Goal: Task Accomplishment & Management: Use online tool/utility

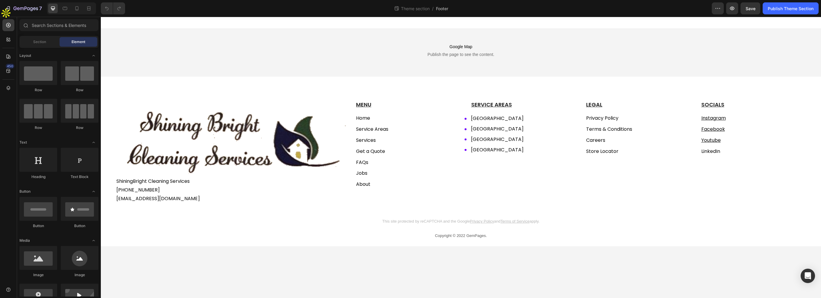
click at [36, 16] on div "7 Theme section / Footer Preview Save Publish Theme Section" at bounding box center [410, 8] width 821 height 17
drag, startPoint x: 36, startPoint y: 14, endPoint x: 42, endPoint y: 16, distance: 6.6
click at [35, 14] on button "7" at bounding box center [23, 8] width 42 height 12
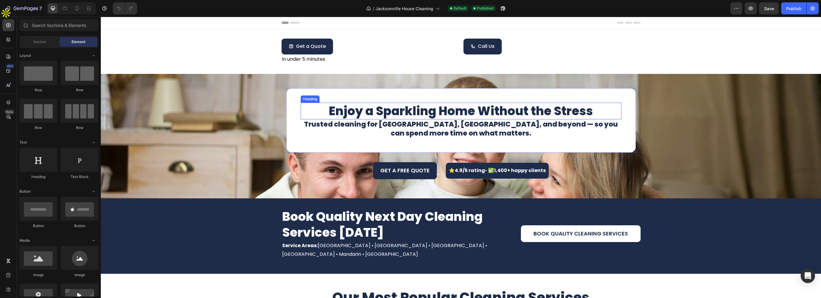
click at [584, 113] on h1 "Enjoy a Sparkling Home Without the Stress" at bounding box center [461, 111] width 321 height 17
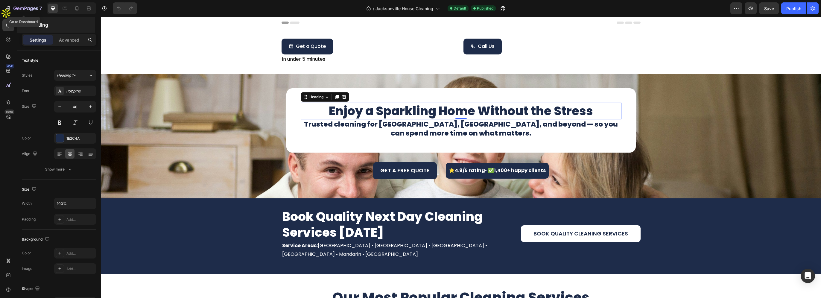
drag, startPoint x: 37, startPoint y: 9, endPoint x: 56, endPoint y: 20, distance: 22.4
click at [37, 9] on icon "button" at bounding box center [25, 8] width 25 height 5
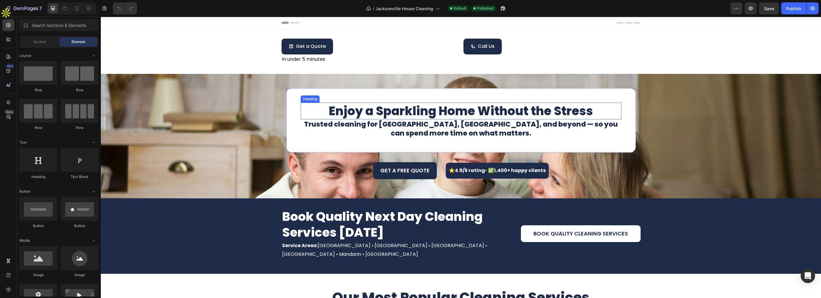
click at [449, 117] on h1 "Enjoy a Sparkling Home Without the Stress" at bounding box center [461, 111] width 321 height 17
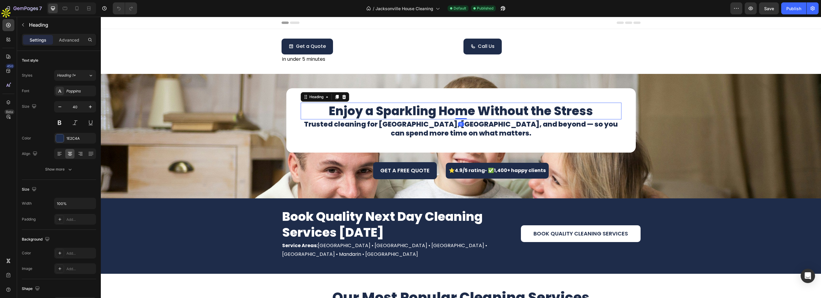
click at [478, 112] on h1 "Enjoy a Sparkling Home Without the Stress" at bounding box center [461, 111] width 321 height 17
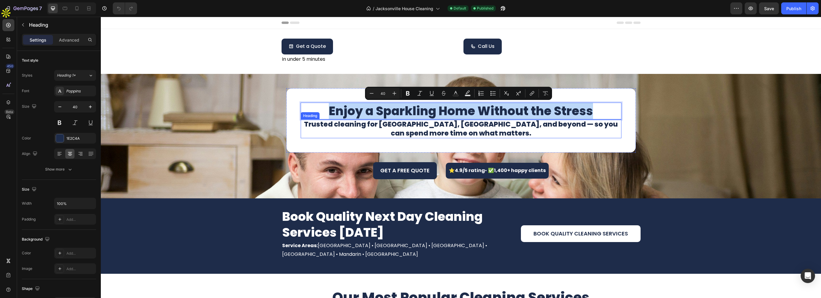
click at [459, 128] on h3 "Trusted cleaning for [GEOGRAPHIC_DATA], [GEOGRAPHIC_DATA], and beyond — so you …" at bounding box center [461, 128] width 321 height 19
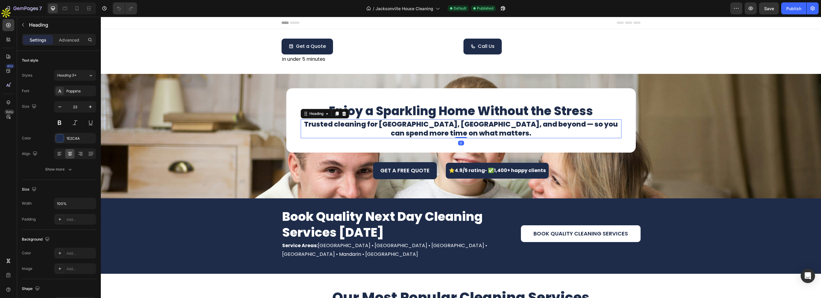
click at [495, 129] on h3 "Trusted cleaning for [GEOGRAPHIC_DATA], [GEOGRAPHIC_DATA], and beyond — so you …" at bounding box center [461, 128] width 321 height 19
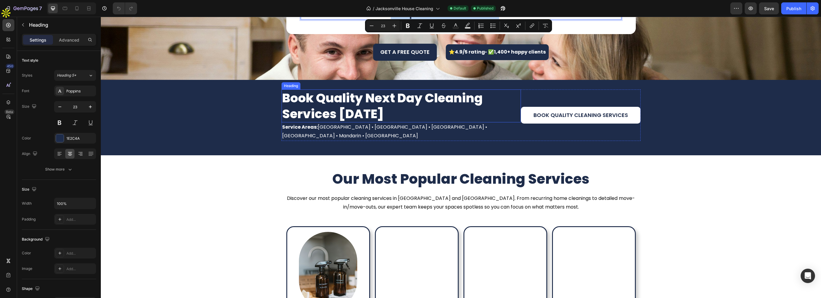
scroll to position [120, 0]
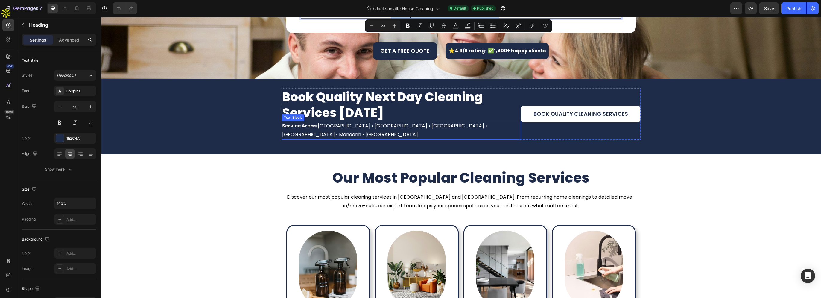
drag, startPoint x: 440, startPoint y: 124, endPoint x: 450, endPoint y: 124, distance: 10.5
click at [440, 124] on p "Service Areas: [GEOGRAPHIC_DATA] • [GEOGRAPHIC_DATA] • [GEOGRAPHIC_DATA] • [GEO…" at bounding box center [401, 130] width 238 height 17
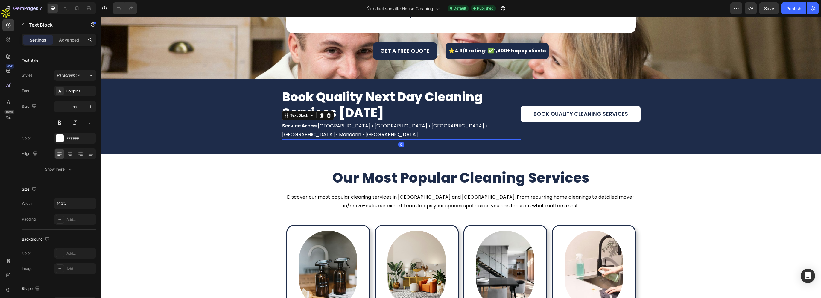
click at [462, 124] on p "Service Areas: [GEOGRAPHIC_DATA] • [GEOGRAPHIC_DATA] • [GEOGRAPHIC_DATA] • [GEO…" at bounding box center [401, 130] width 238 height 17
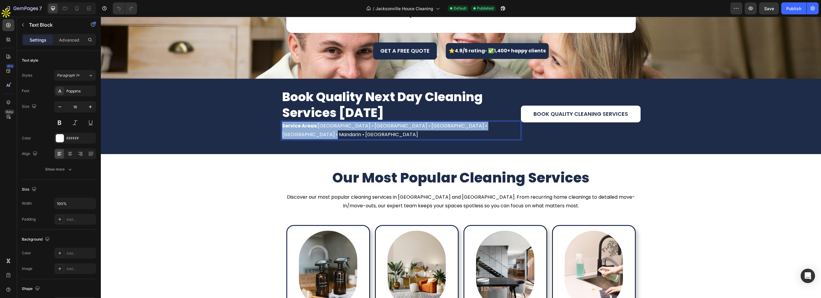
copy p "Service Areas: [GEOGRAPHIC_DATA] • [GEOGRAPHIC_DATA] • [GEOGRAPHIC_DATA] • [GEO…"
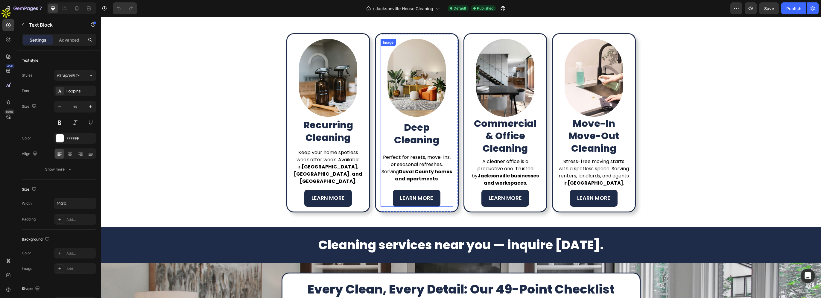
scroll to position [329, 0]
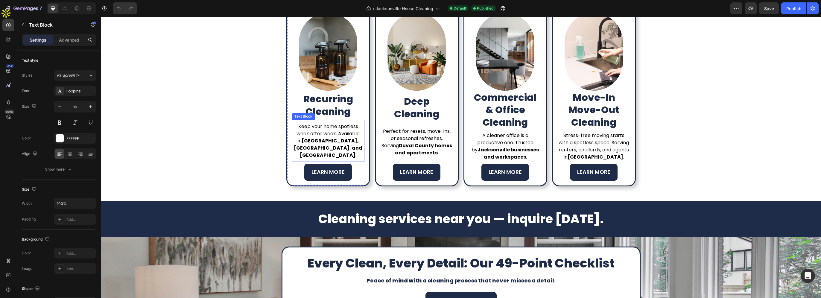
click at [335, 139] on p "Keep your home spotless week after week. Available in [GEOGRAPHIC_DATA], [GEOGR…" at bounding box center [328, 141] width 71 height 36
click at [341, 139] on p "Keep your home spotless week after week. Available in [GEOGRAPHIC_DATA], [GEOGR…" at bounding box center [328, 141] width 71 height 36
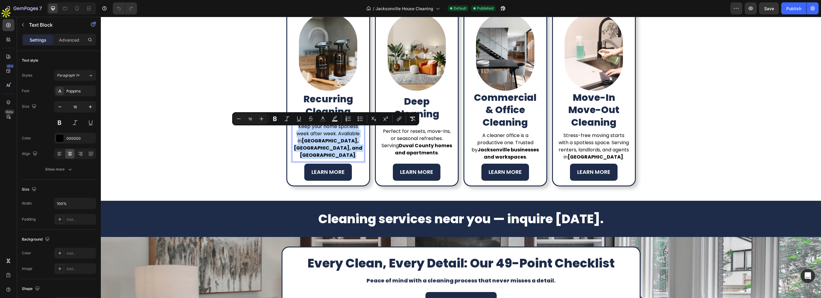
copy p "Keep your home spotless week after week. Available in [GEOGRAPHIC_DATA], [GEOGR…"
click at [424, 137] on p "Perfect for resets, move-ins, or seasonal refreshes. Serving [GEOGRAPHIC_DATA] …" at bounding box center [416, 142] width 71 height 29
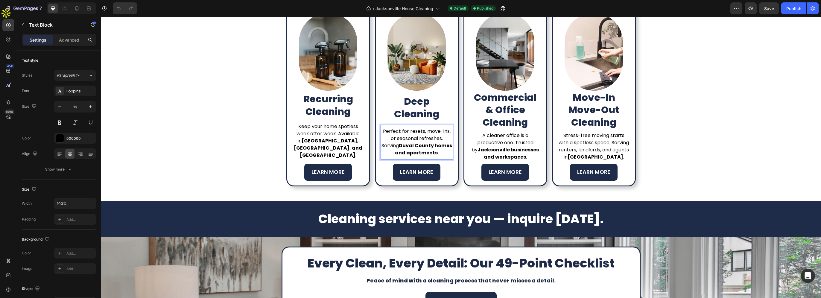
click at [438, 133] on p "Perfect for resets, move-ins, or seasonal refreshes. Serving [GEOGRAPHIC_DATA] …" at bounding box center [416, 142] width 71 height 29
copy p "Perfect for resets, move-ins, or seasonal refreshes. Serving [GEOGRAPHIC_DATA] …"
click at [501, 143] on p "A cleaner office is a productive one. Trusted by Jacksonville businesses and wo…" at bounding box center [505, 146] width 71 height 29
click at [506, 141] on p "A cleaner office is a productive one. Trusted by Jacksonville businesses and wo…" at bounding box center [505, 146] width 71 height 29
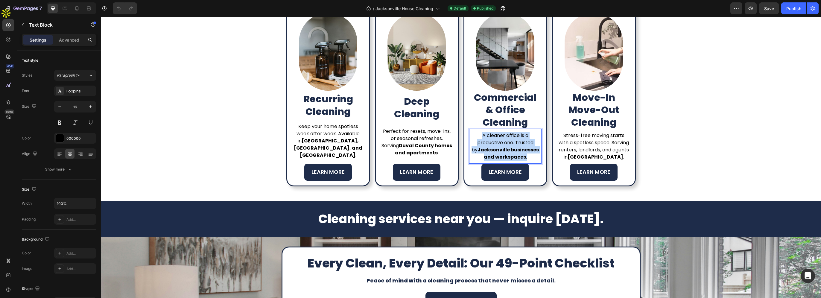
copy p "A cleaner office is a productive one. Trusted by Jacksonville businesses and wo…"
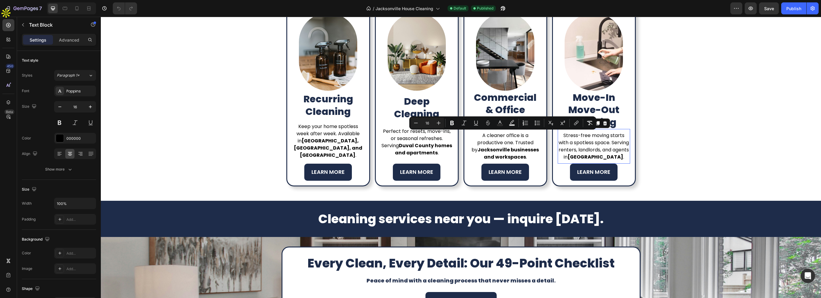
click at [596, 151] on p "Stress-free moving starts with a spotless space. Serving renters, landlords, an…" at bounding box center [593, 146] width 71 height 29
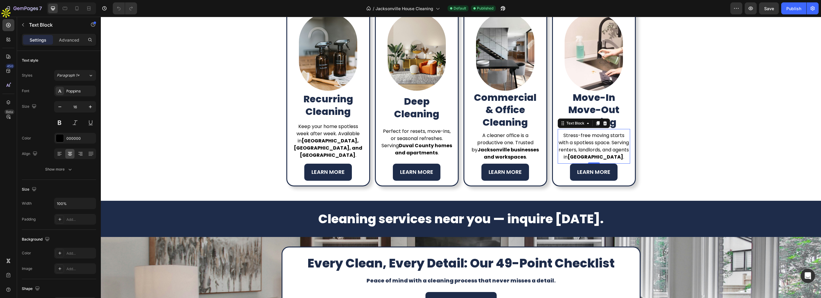
click at [601, 144] on p "Stress-free moving starts with a spotless space. Serving renters, landlords, an…" at bounding box center [593, 146] width 71 height 29
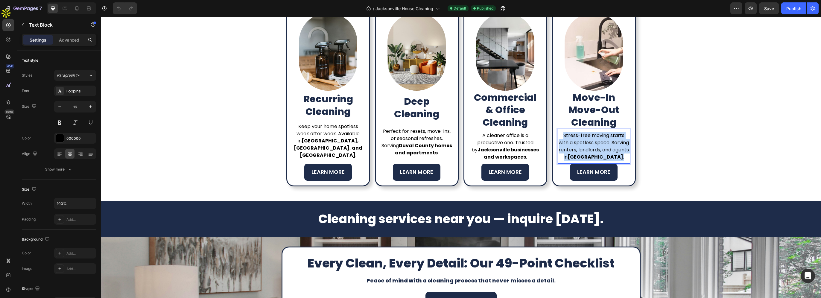
copy p "Stress-free moving starts with a spotless space. Serving renters, landlords, an…"
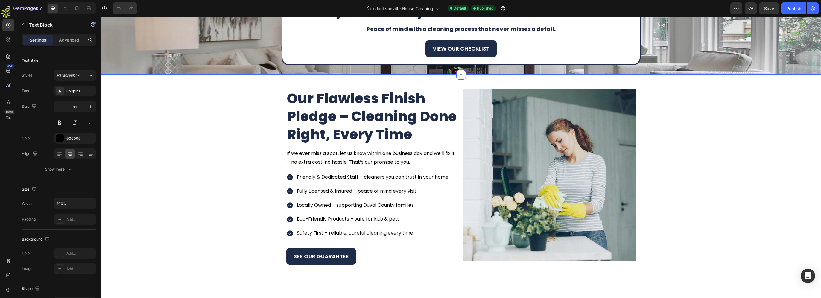
scroll to position [628, 0]
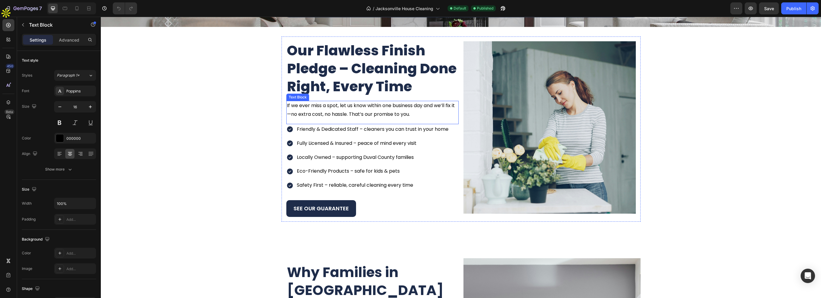
drag, startPoint x: 376, startPoint y: 112, endPoint x: 379, endPoint y: 112, distance: 3.0
click at [376, 112] on p "If we ever miss a spot, let us know within one business day and we’ll fix it—no…" at bounding box center [372, 109] width 171 height 17
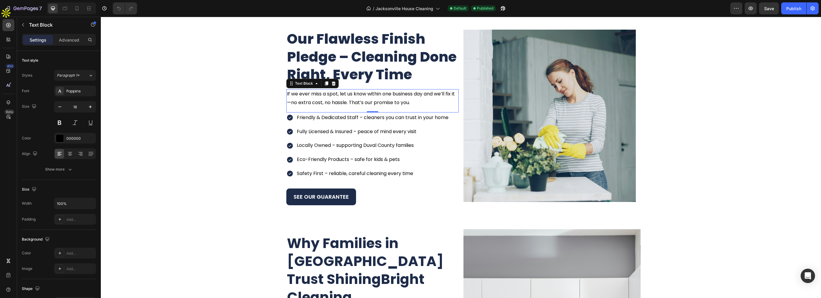
scroll to position [658, 0]
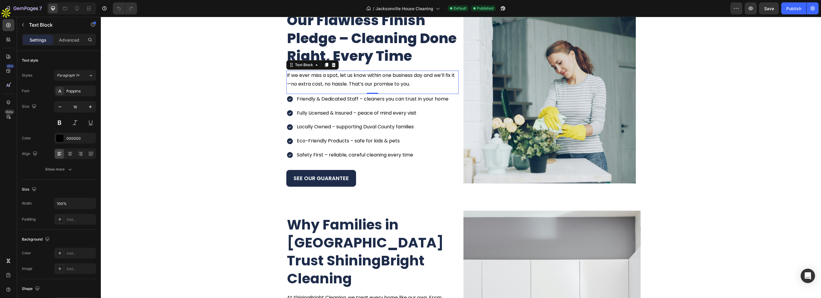
click at [412, 81] on p "If we ever miss a spot, let us know within one business day and we’ll fix it—no…" at bounding box center [372, 79] width 171 height 17
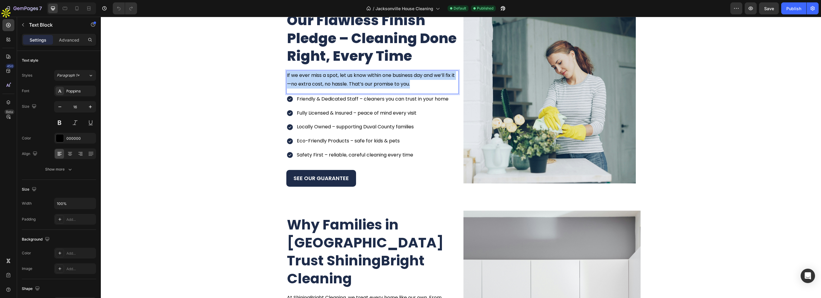
copy p "If we ever miss a spot, let us know within one business day and we’ll fix it—no…"
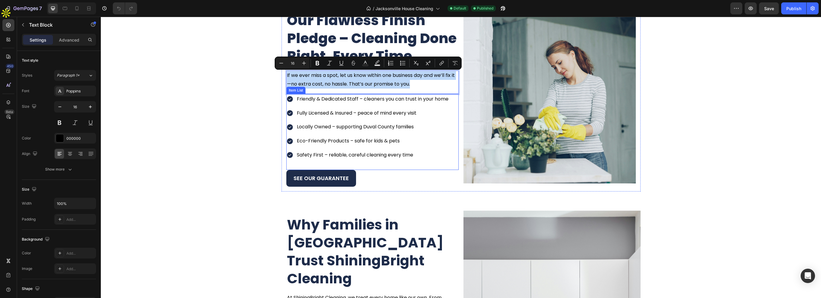
click at [409, 98] on p "Friendly & Dedicated Staff – cleaners you can trust in your home" at bounding box center [373, 99] width 152 height 9
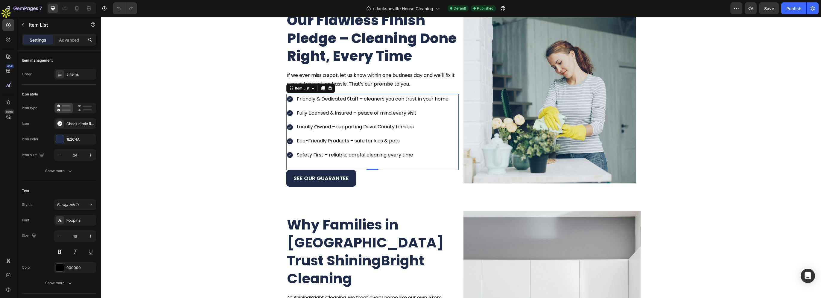
click at [419, 99] on p "Friendly & Dedicated Staff – cleaners you can trust in your home" at bounding box center [373, 99] width 152 height 9
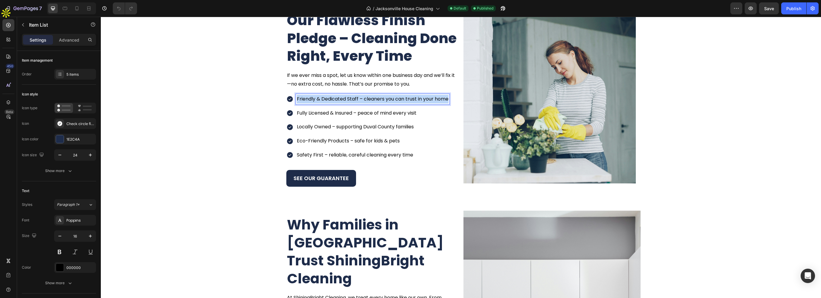
copy p "Friendly & Dedicated Staff – cleaners you can trust in your home"
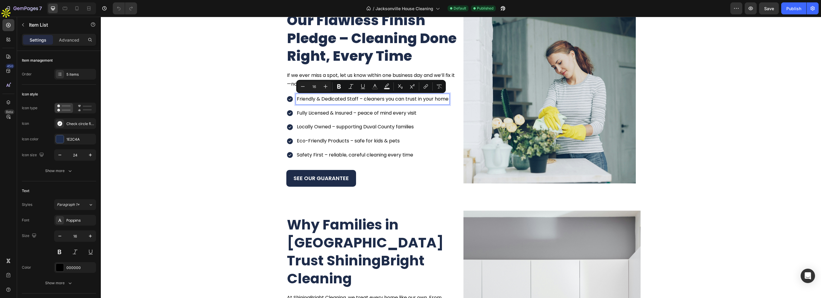
click at [406, 111] on p "Fully Licensed & Insured – peace of mind every visit" at bounding box center [373, 113] width 152 height 9
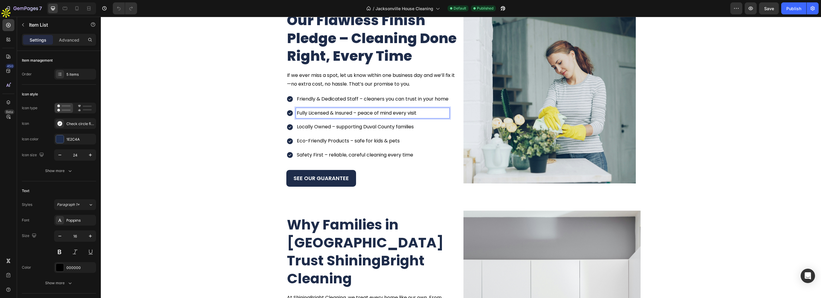
click at [418, 110] on p "Fully Licensed & Insured – peace of mind every visit" at bounding box center [373, 113] width 152 height 9
copy p "Fully Licensed & Insured – peace of mind every visit"
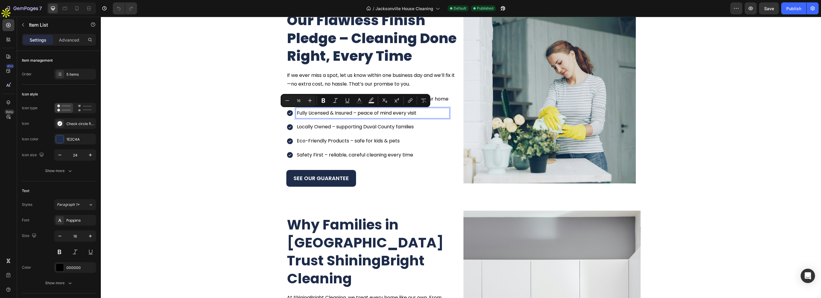
drag, startPoint x: 407, startPoint y: 126, endPoint x: 423, endPoint y: 126, distance: 16.5
click at [407, 126] on p "Locally Owned – supporting Duval County families" at bounding box center [373, 127] width 152 height 9
click at [428, 126] on p "Locally Owned – supporting Duval County families" at bounding box center [373, 127] width 152 height 9
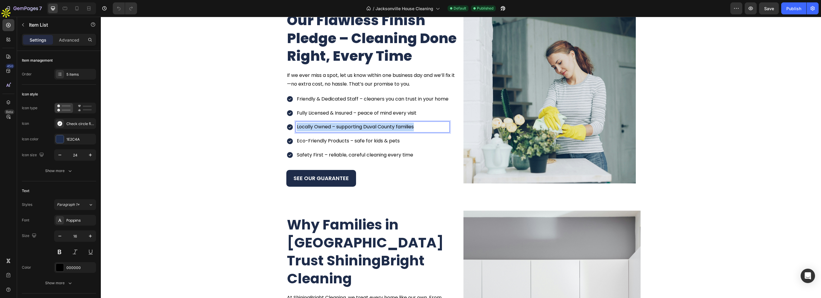
copy p "Locally Owned – supporting Duval County families"
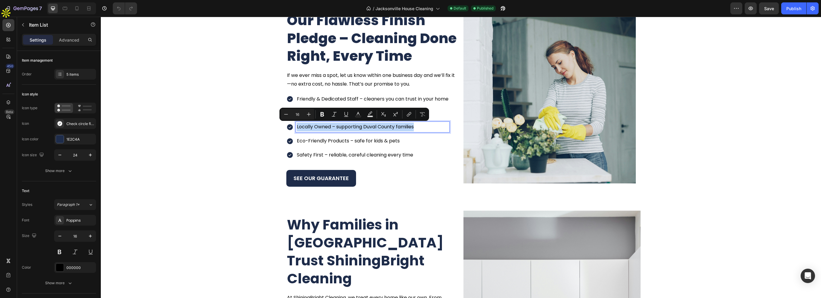
click at [403, 146] on div "Friendly & Dedicated Staff – cleaners you can trust in your home Fully Licensed…" at bounding box center [367, 127] width 163 height 66
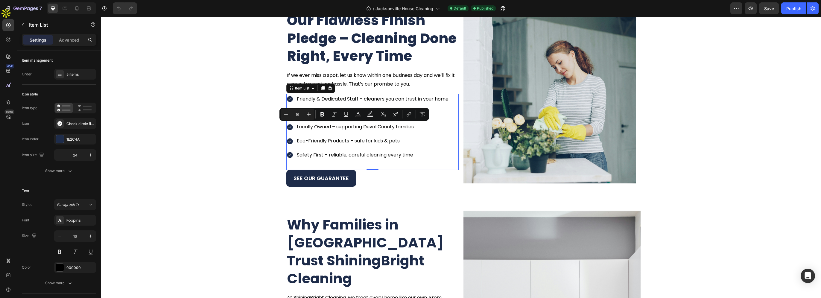
click at [412, 141] on p "Eco-Friendly Products – safe for kids & pets" at bounding box center [373, 141] width 152 height 9
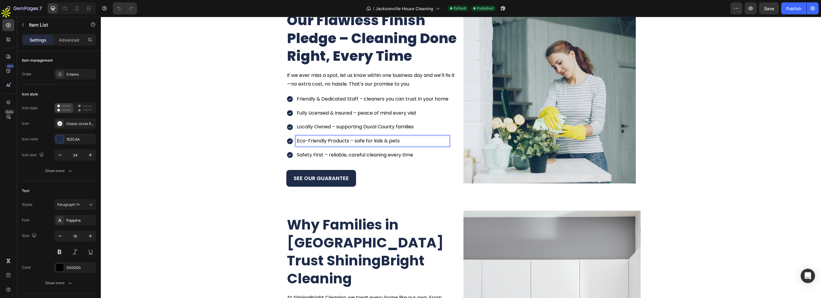
click at [426, 141] on p "Eco-Friendly Products – safe for kids & pets" at bounding box center [373, 141] width 152 height 9
copy p "Eco-Friendly Products – safe for kids & pets"
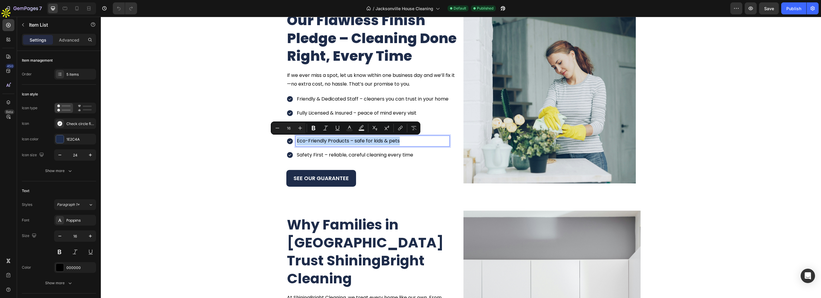
click at [408, 148] on div "Friendly & Dedicated Staff – cleaners you can trust in your home Fully Licensed…" at bounding box center [367, 127] width 163 height 66
click at [413, 152] on p "Safety First – reliable, careful cleaning every time" at bounding box center [373, 155] width 152 height 9
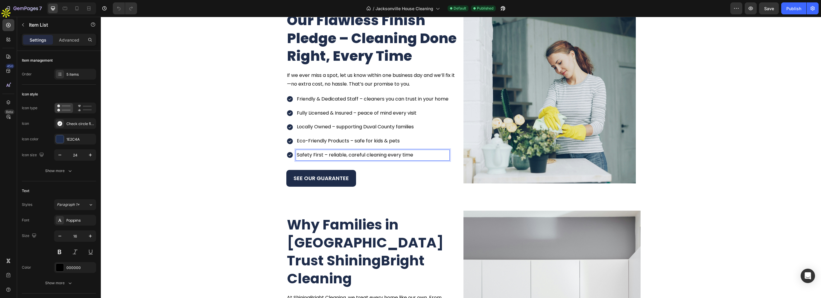
click at [421, 154] on p "Safety First – reliable, careful cleaning every time" at bounding box center [373, 155] width 152 height 9
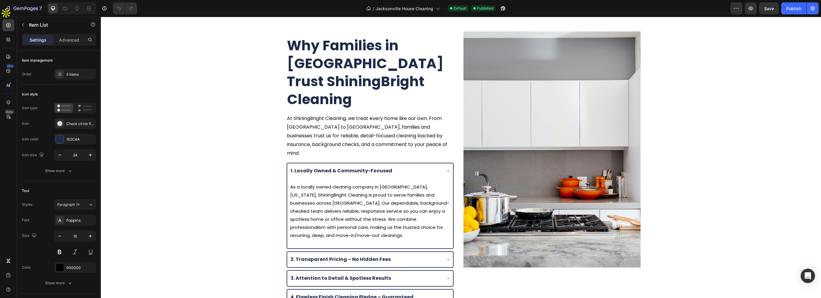
scroll to position [838, 0]
click at [412, 77] on h2 "Why Families in [GEOGRAPHIC_DATA] Trust ShiningBright Cleaning" at bounding box center [370, 72] width 168 height 73
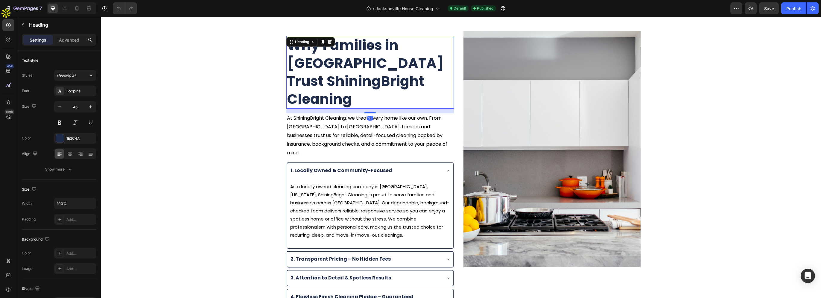
click at [423, 73] on h2 "Why Families in [GEOGRAPHIC_DATA] Trust ShiningBright Cleaning" at bounding box center [370, 72] width 168 height 73
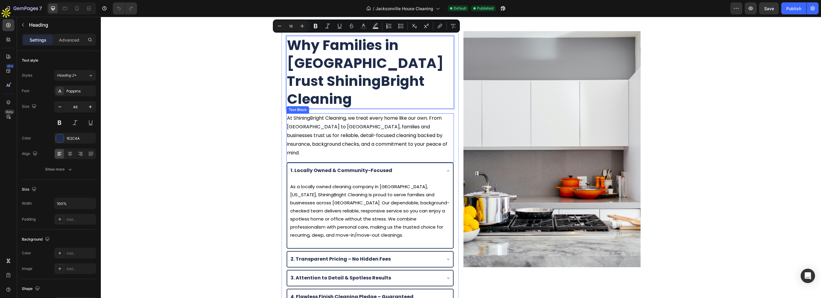
drag, startPoint x: 390, startPoint y: 110, endPoint x: 403, endPoint y: 110, distance: 13.2
click at [390, 114] on p "At ShiningBright Cleaning, we treat every home like our own. From [GEOGRAPHIC_D…" at bounding box center [370, 135] width 166 height 43
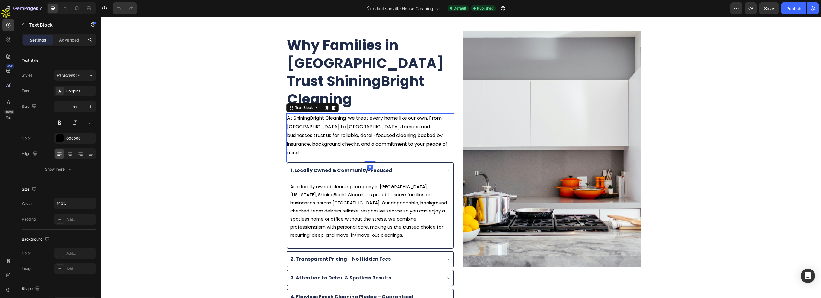
click at [411, 114] on p "At ShiningBright Cleaning, we treat every home like our own. From [GEOGRAPHIC_D…" at bounding box center [370, 135] width 166 height 43
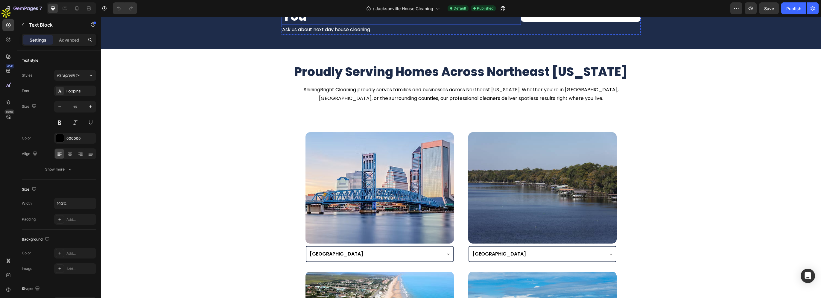
scroll to position [1316, 0]
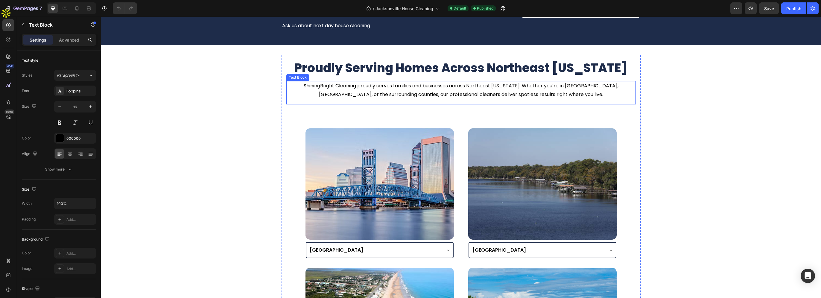
click at [501, 91] on p "ShiningBright Cleaning proudly serves families and businesses across Northeast …" at bounding box center [461, 90] width 348 height 17
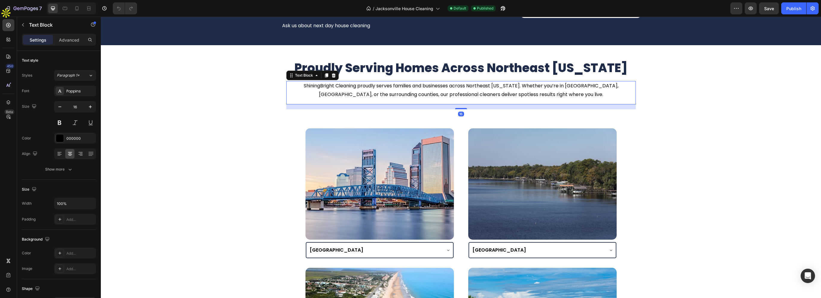
click at [538, 92] on p "ShiningBright Cleaning proudly serves families and businesses across Northeast …" at bounding box center [461, 90] width 348 height 17
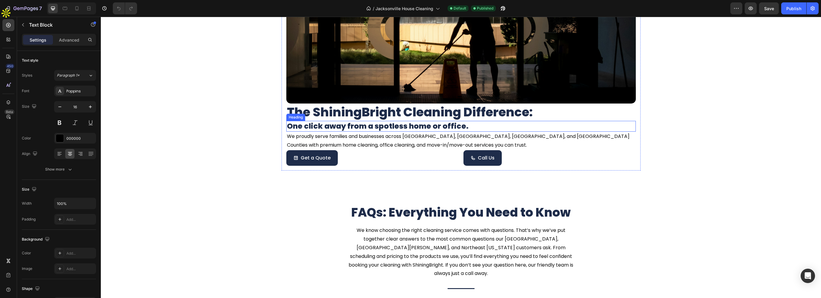
scroll to position [1825, 0]
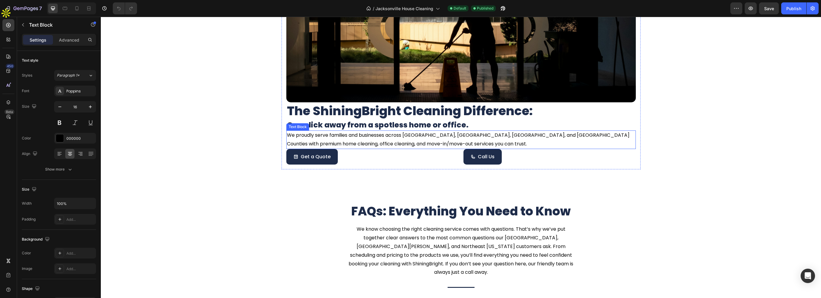
click at [448, 137] on p "We proudly serve families and businesses across [GEOGRAPHIC_DATA], [GEOGRAPHIC_…" at bounding box center [461, 139] width 348 height 17
click at [462, 138] on p "We proudly serve families and businesses across [GEOGRAPHIC_DATA], [GEOGRAPHIC_…" at bounding box center [461, 139] width 348 height 17
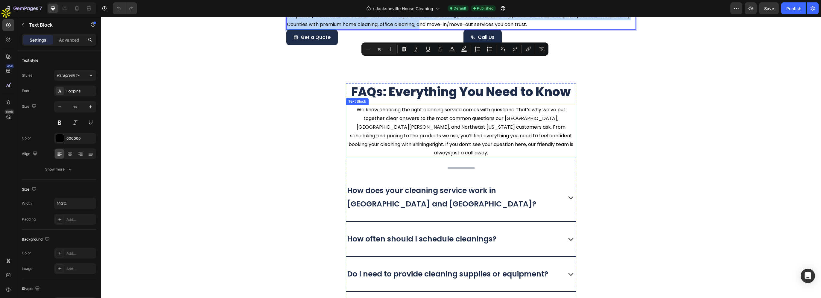
scroll to position [1945, 0]
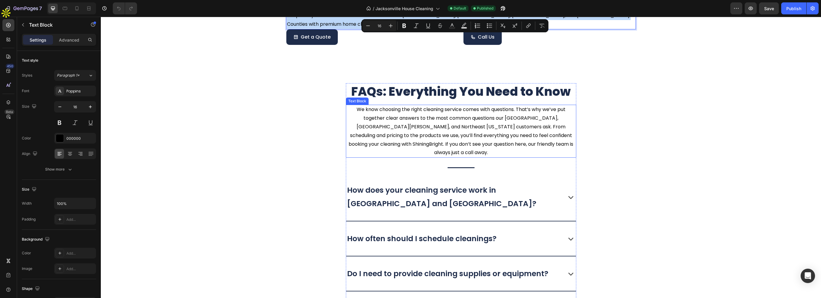
click at [498, 135] on p "We know choosing the right cleaning service comes with questions. That’s why we…" at bounding box center [460, 131] width 229 height 52
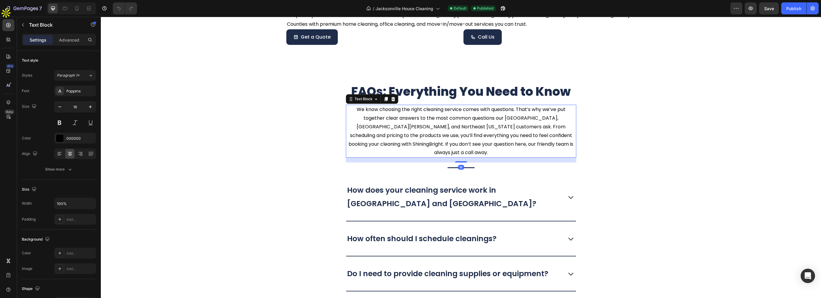
click at [525, 130] on p "We know choosing the right cleaning service comes with questions. That’s why we…" at bounding box center [460, 131] width 229 height 52
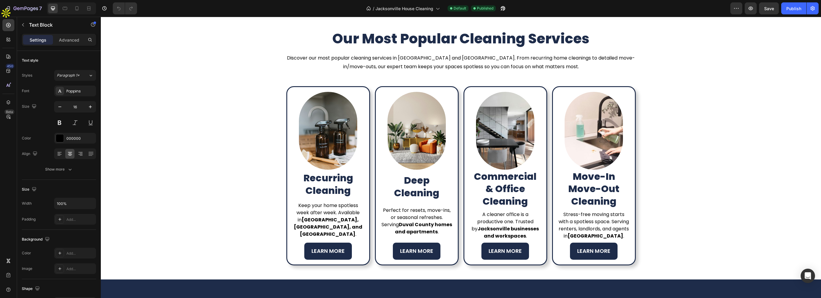
scroll to position [174, 0]
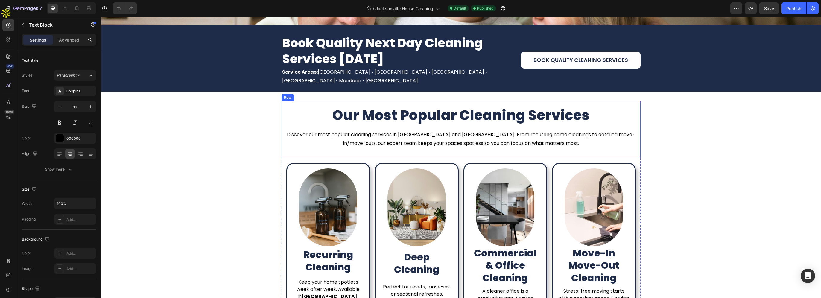
click at [458, 140] on p "Discover our most popular cleaning services in [GEOGRAPHIC_DATA] and [GEOGRAPHI…" at bounding box center [461, 138] width 348 height 17
click at [481, 141] on p "Discover our most popular cleaning services in [GEOGRAPHIC_DATA] and [GEOGRAPHI…" at bounding box center [461, 138] width 348 height 17
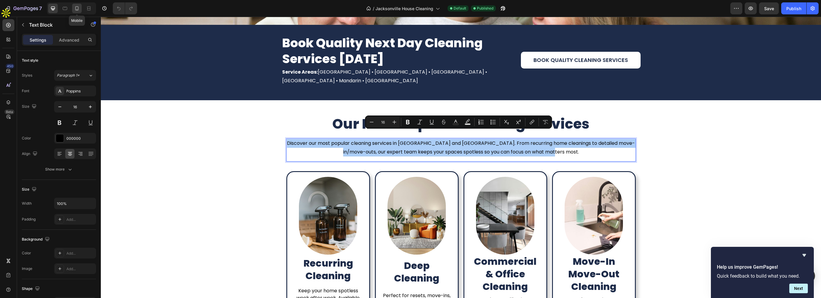
click at [77, 6] on icon at bounding box center [77, 8] width 6 height 6
type input "14"
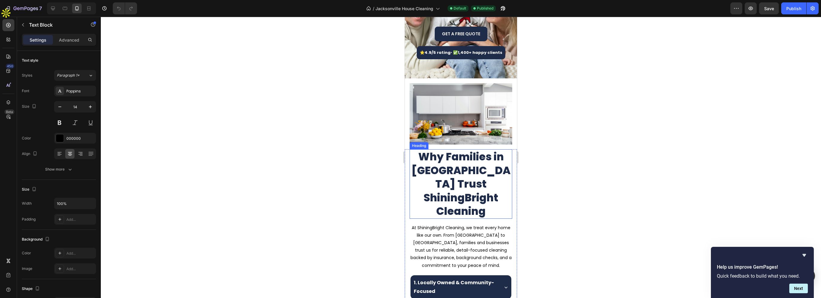
click at [474, 166] on h2 "Why Families in [GEOGRAPHIC_DATA] Trust ShiningBright Cleaning" at bounding box center [461, 183] width 103 height 69
click at [485, 161] on h2 "Why Families in [GEOGRAPHIC_DATA] Trust ShiningBright Cleaning" at bounding box center [461, 183] width 103 height 69
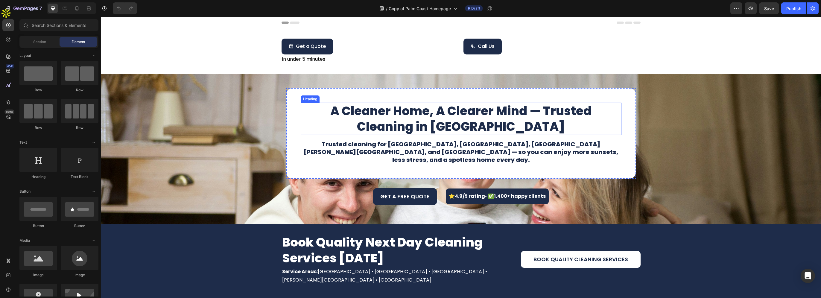
click at [485, 108] on h1 "A Cleaner Home, A Clearer Mind — Trusted Cleaning in Flagler County" at bounding box center [461, 119] width 321 height 32
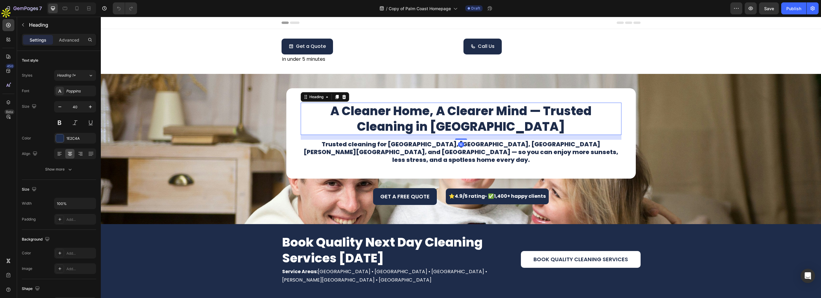
click at [505, 110] on h1 "A Cleaner Home, A Clearer Mind — Trusted Cleaning in Flagler County" at bounding box center [461, 119] width 321 height 32
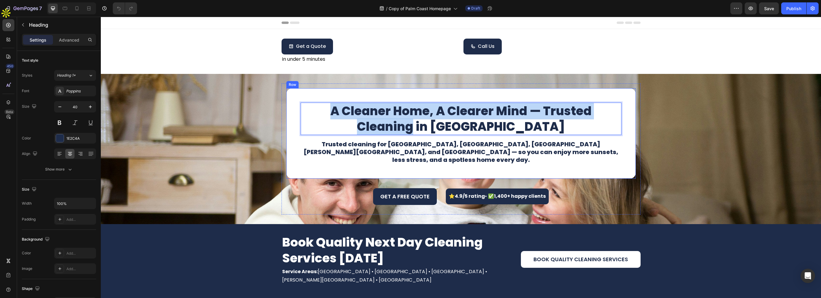
drag, startPoint x: 616, startPoint y: 112, endPoint x: 295, endPoint y: 108, distance: 321.4
click at [295, 108] on div "A Cleaner Home, A Clearer Mind — Trusted Cleaning in Flagler County Heading 16 …" at bounding box center [460, 133] width 349 height 90
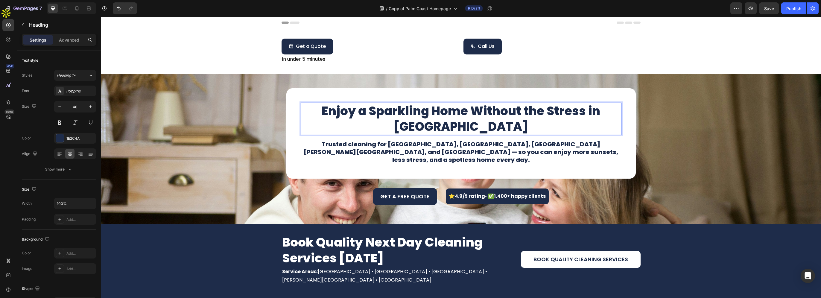
click at [433, 128] on p "Enjoy a Sparkling Home Without the Stress in Flagler County" at bounding box center [461, 118] width 320 height 31
click at [582, 112] on p "Enjoy a Sparkling Home Without the Stress in Duval County" at bounding box center [461, 118] width 320 height 31
click at [488, 147] on h1 "Trusted cleaning for Palm Coast, Flagler Beach, Bunnell, Beverly Beach, and Mar…" at bounding box center [461, 152] width 321 height 25
click at [518, 146] on h1 "Trusted cleaning for Palm Coast, Flagler Beach, Bunnell, Beverly Beach, and Mar…" at bounding box center [461, 152] width 321 height 25
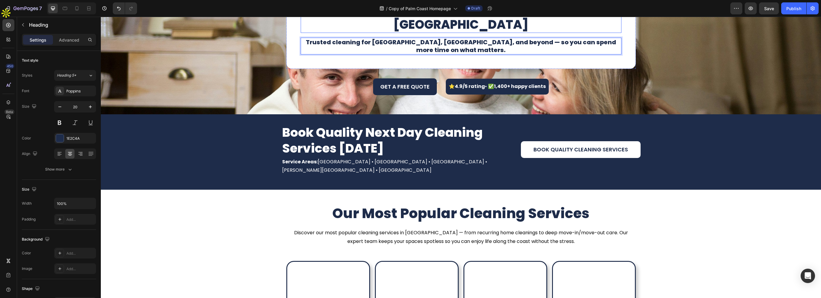
scroll to position [180, 0]
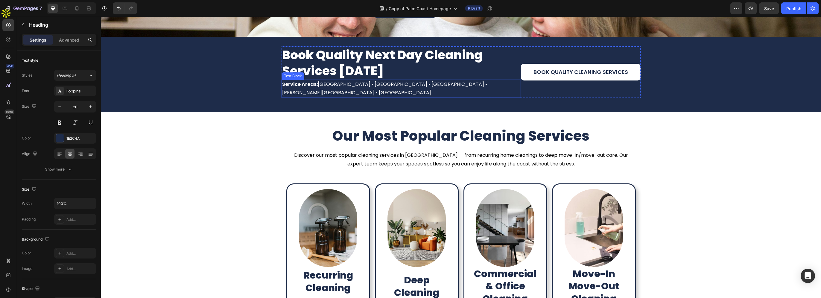
click at [422, 85] on p "Service Areas: Palm Coast • Flagler Beach • Bunnell • Beverly Beach • Marineland" at bounding box center [401, 88] width 238 height 17
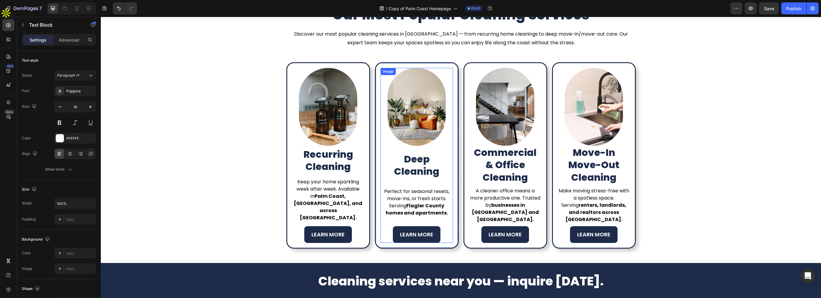
scroll to position [329, 0]
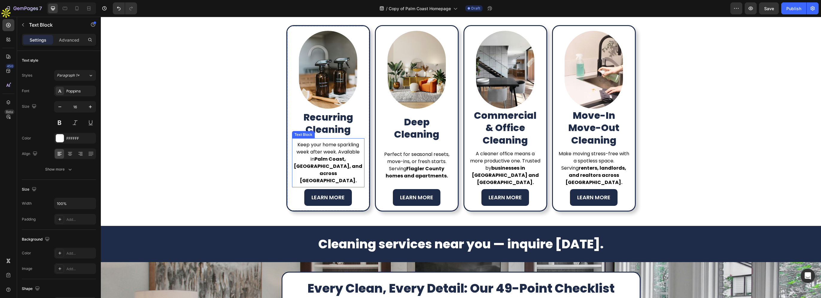
click at [317, 163] on p "Keep your home sparkling week after week. Available in Palm Coast, Flagler Beac…" at bounding box center [328, 162] width 71 height 43
click at [327, 162] on p "Keep your home sparkling week after week. Available in Palm Coast, Flagler Beac…" at bounding box center [328, 162] width 71 height 43
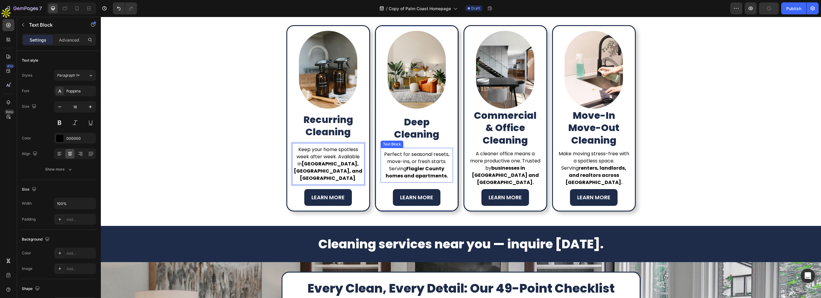
click at [420, 163] on p "Perfect for seasonal resets, move-ins, or fresh starts. Serving Flagler County …" at bounding box center [416, 165] width 71 height 29
click at [427, 161] on p "Perfect for seasonal resets, move-ins, or fresh starts. Serving Flagler County …" at bounding box center [416, 165] width 71 height 29
click at [497, 161] on p "A cleaner office means a more productive one. Trusted by businesses in Palm Coa…" at bounding box center [505, 168] width 71 height 36
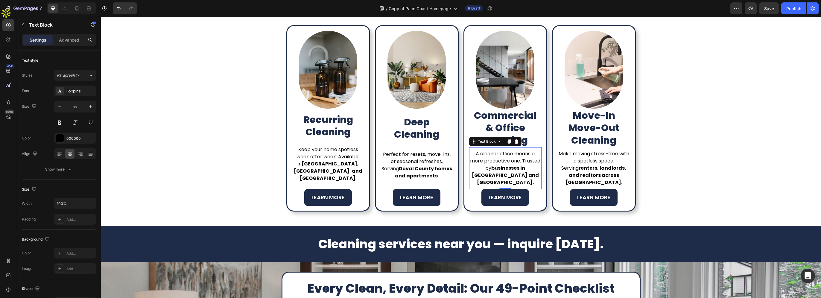
click at [512, 162] on p "A cleaner office means a more productive one. Trusted by businesses in Palm Coa…" at bounding box center [505, 168] width 71 height 36
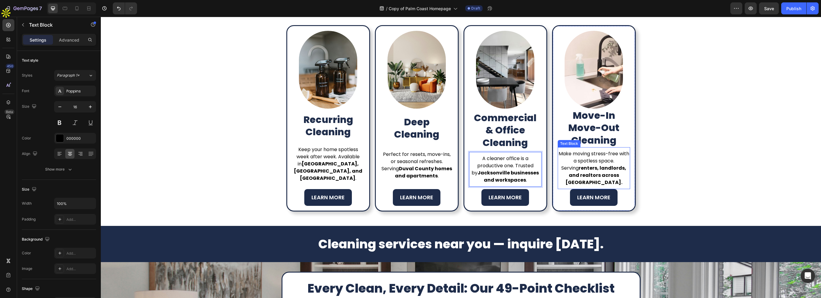
click at [585, 166] on strong "renters, landlords, and realtors across Flagler County." at bounding box center [595, 175] width 61 height 21
click at [595, 164] on p "Make moving stress-free with a spotless space. Serving renters, landlords, and …" at bounding box center [593, 168] width 71 height 36
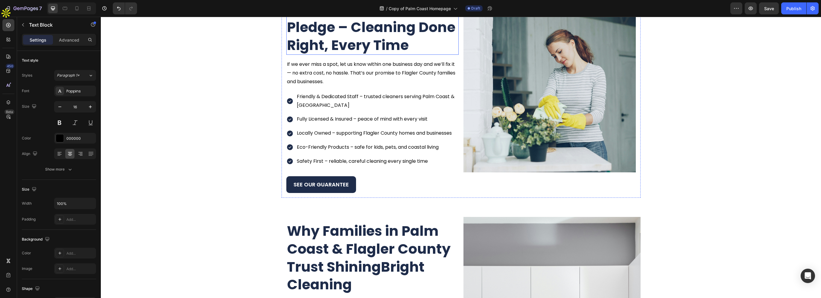
scroll to position [688, 0]
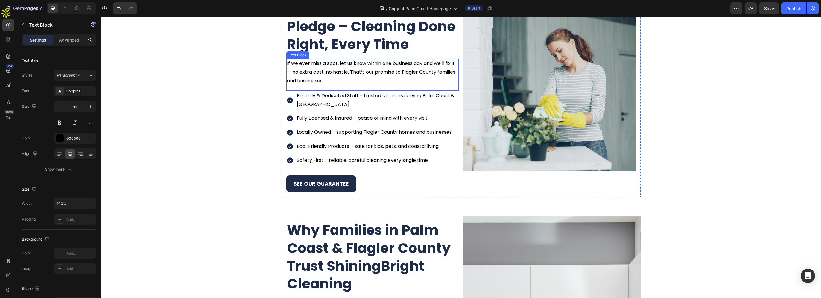
click at [404, 77] on p "If we ever miss a spot, let us know within one business day and we’ll fix it — …" at bounding box center [372, 72] width 171 height 26
click at [416, 78] on p "If we ever miss a spot, let us know within one business day and we’ll fix it — …" at bounding box center [372, 72] width 171 height 26
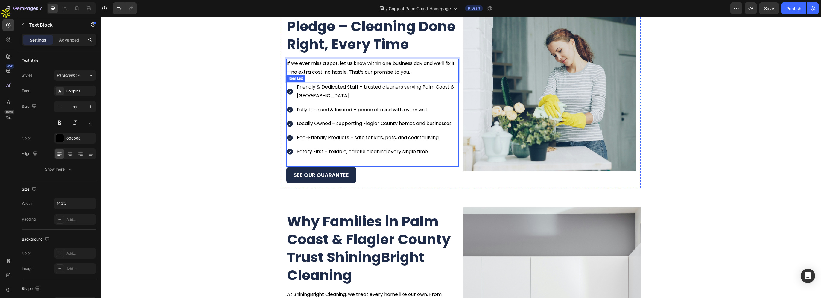
click at [412, 93] on p "Friendly & Dedicated Staff – trusted cleaners serving Palm Coast & Flagler Beach" at bounding box center [377, 91] width 161 height 17
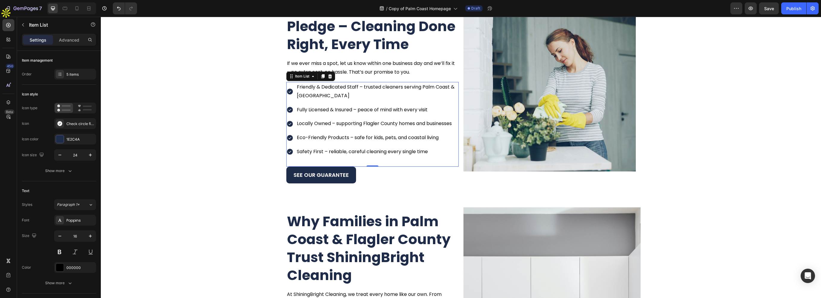
click at [412, 93] on p "Friendly & Dedicated Staff – trusted cleaners serving Palm Coast & Flagler Beach" at bounding box center [377, 91] width 161 height 17
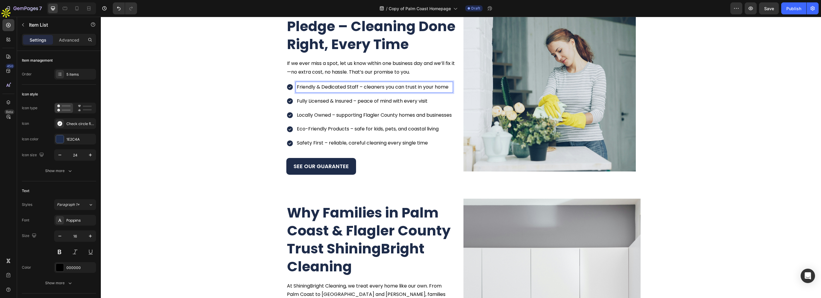
click at [412, 98] on p "Fully Licensed & Insured – peace of mind with every visit" at bounding box center [374, 101] width 155 height 9
click at [421, 109] on div "Friendly & Dedicated Staff – cleaners you can trust in your home Fully Licensed…" at bounding box center [369, 115] width 166 height 66
click at [433, 115] on p "Locally Owned – supporting Flagler County homes and businesses" at bounding box center [374, 115] width 155 height 9
click at [441, 116] on p "Locally Owned – supporting Flagler County homes and businesses" at bounding box center [374, 115] width 155 height 9
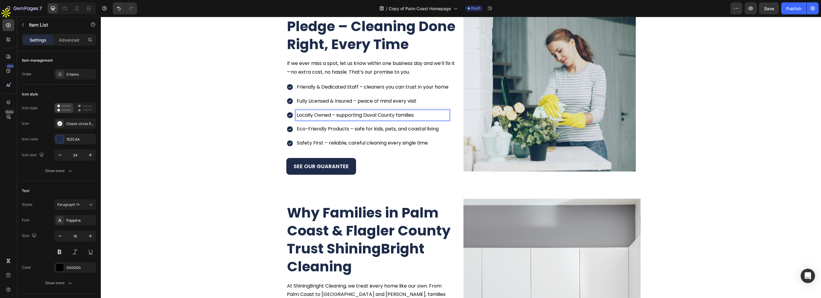
drag, startPoint x: 393, startPoint y: 129, endPoint x: 398, endPoint y: 130, distance: 5.9
click at [393, 129] on p "Eco-Friendly Products – safe for kids, pets, and coastal living" at bounding box center [373, 129] width 152 height 9
click at [415, 130] on p "Eco-Friendly Products – safe for kids, pets, and coastal living" at bounding box center [373, 129] width 152 height 9
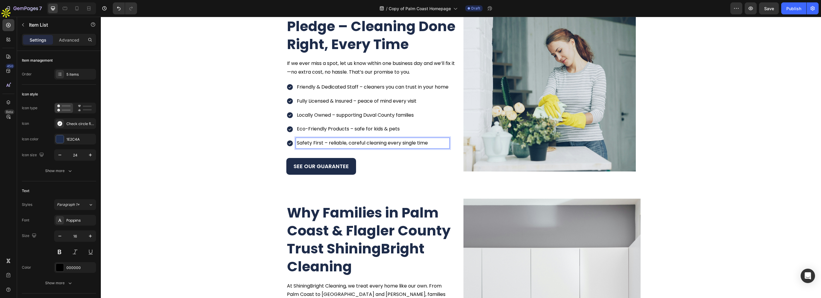
click at [410, 144] on p "Safety First – reliable, careful cleaning every single time" at bounding box center [373, 143] width 152 height 9
click at [431, 145] on p "Safety First – reliable, careful cleaning every single time" at bounding box center [373, 143] width 152 height 9
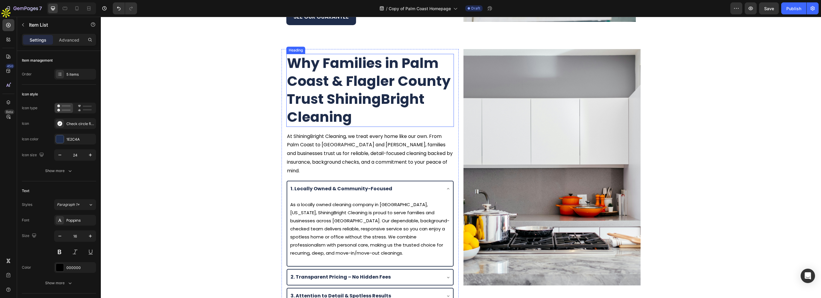
click at [409, 95] on h2 "Why Families in Palm Coast & Flagler County Trust ShiningBright Cleaning" at bounding box center [370, 90] width 168 height 73
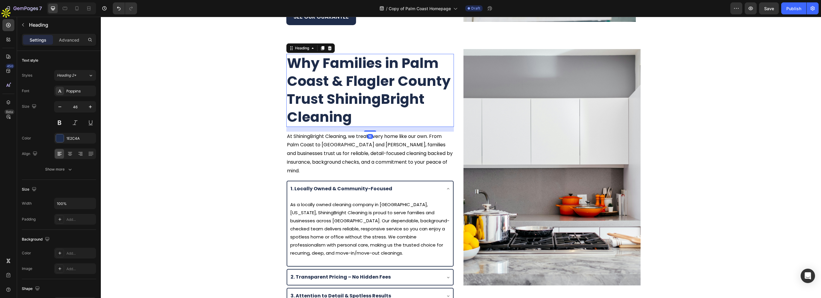
click at [423, 99] on h2 "Why Families in Palm Coast & Flagler County Trust ShiningBright Cleaning" at bounding box center [370, 90] width 168 height 73
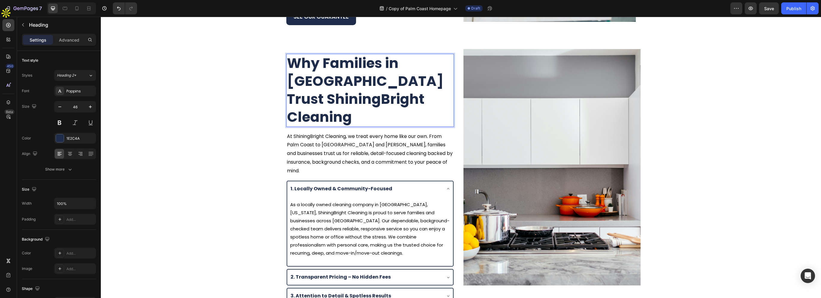
click at [336, 81] on p "Why Families in [GEOGRAPHIC_DATA] Trust ShiningBright Cleaning" at bounding box center [370, 90] width 166 height 72
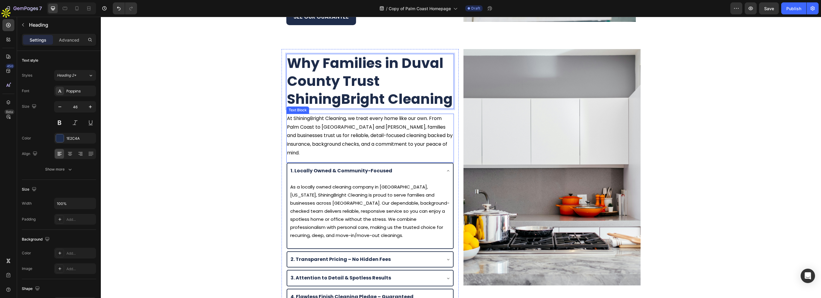
click at [414, 121] on p "At ShiningBright Cleaning, we treat every home like our own. From Palm Coast to…" at bounding box center [370, 135] width 166 height 43
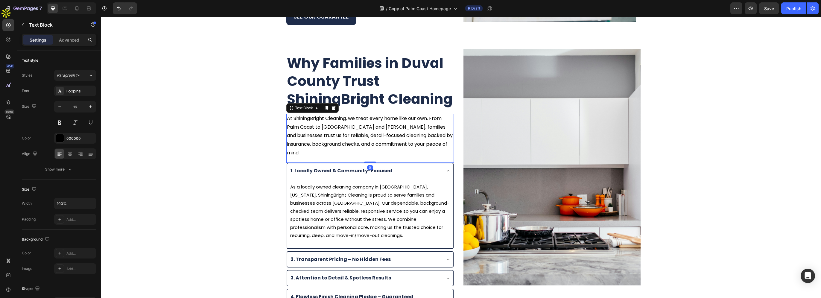
click at [424, 127] on p "At ShiningBright Cleaning, we treat every home like our own. From Palm Coast to…" at bounding box center [370, 135] width 166 height 43
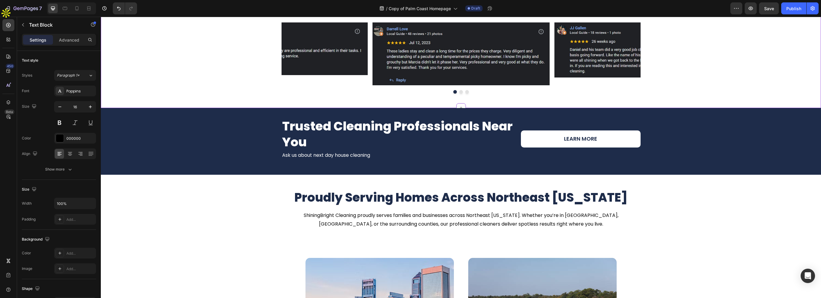
scroll to position [1287, 0]
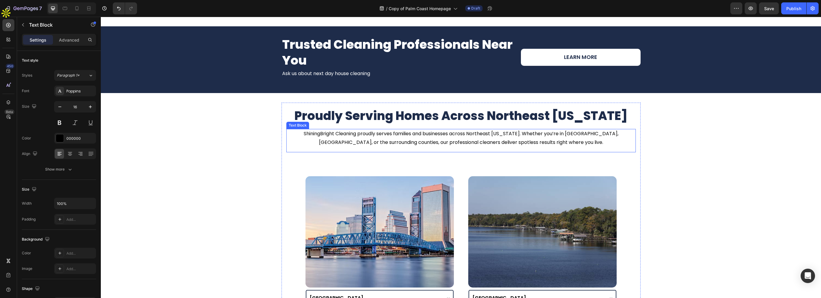
click at [517, 143] on p "ShiningBright Cleaning proudly serves families and businesses across Northeast …" at bounding box center [461, 138] width 348 height 17
click at [538, 141] on p "ShiningBright Cleaning proudly serves families and businesses across Northeast …" at bounding box center [461, 138] width 348 height 17
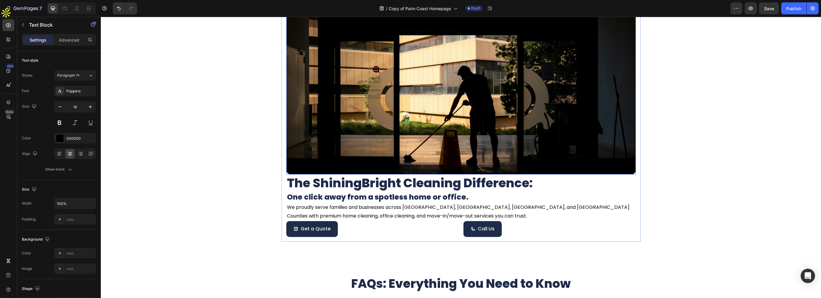
scroll to position [1855, 0]
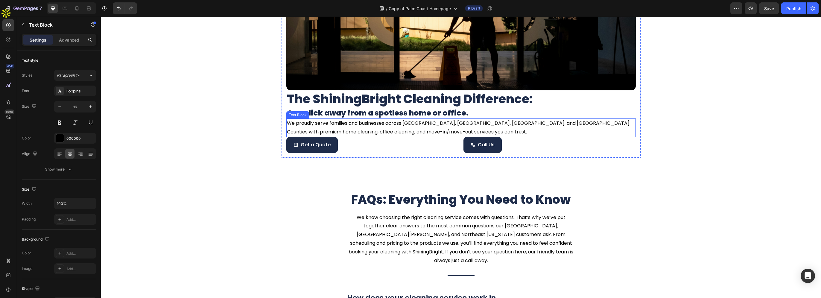
click at [450, 121] on p "We proudly serve families and businesses across [GEOGRAPHIC_DATA], [GEOGRAPHIC_…" at bounding box center [461, 127] width 348 height 17
click at [463, 124] on p "We proudly serve families and businesses across [GEOGRAPHIC_DATA], [GEOGRAPHIC_…" at bounding box center [461, 127] width 348 height 17
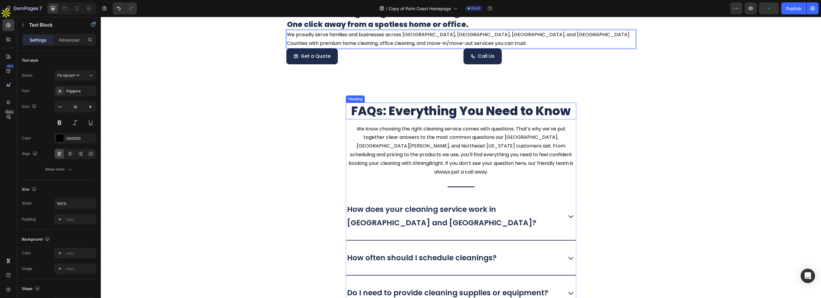
scroll to position [1945, 0]
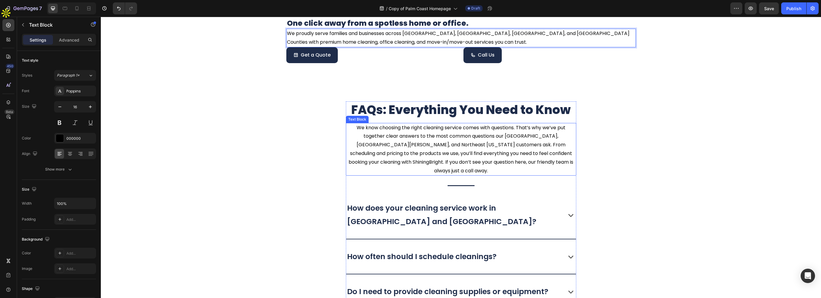
click at [492, 140] on p "We know choosing the right cleaning service comes with questions. That’s why we…" at bounding box center [460, 150] width 229 height 52
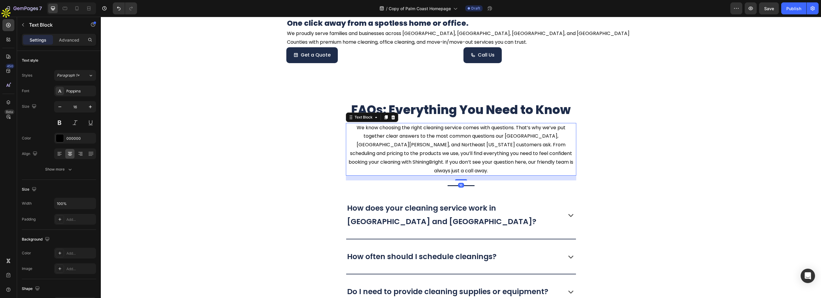
click at [508, 144] on p "We know choosing the right cleaning service comes with questions. That’s why we…" at bounding box center [460, 150] width 229 height 52
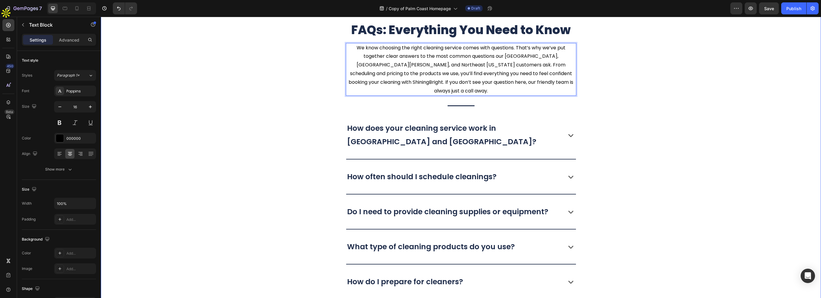
scroll to position [2064, 0]
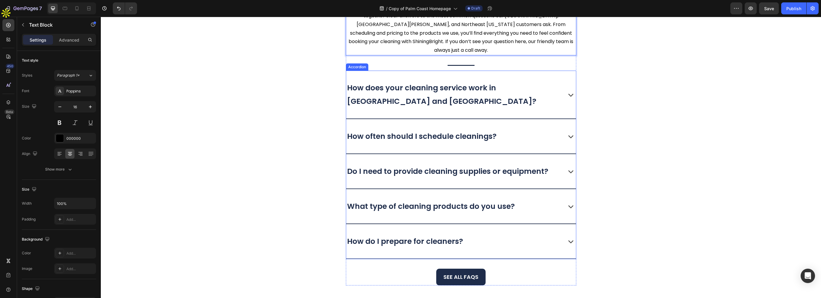
click at [402, 92] on p "How does your cleaning service work in Greater Palm Coast and Flagler County?" at bounding box center [453, 94] width 213 height 27
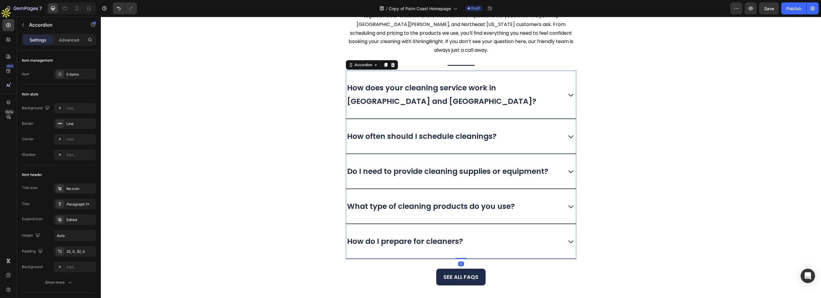
click at [402, 92] on p "How does your cleaning service work in Greater Palm Coast and Flagler County?" at bounding box center [453, 94] width 213 height 27
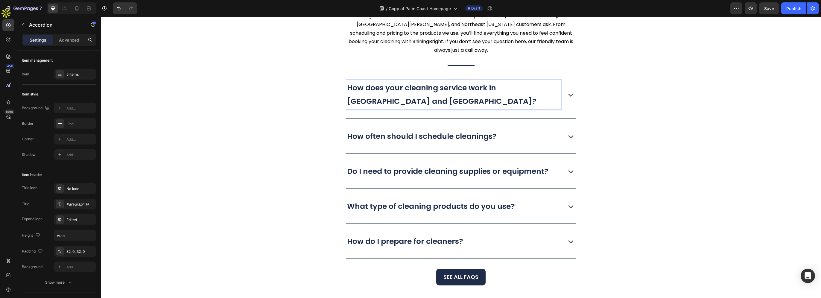
click at [500, 91] on p "How does your cleaning service work in Greater Palm Coast and Flagler County?" at bounding box center [453, 94] width 213 height 27
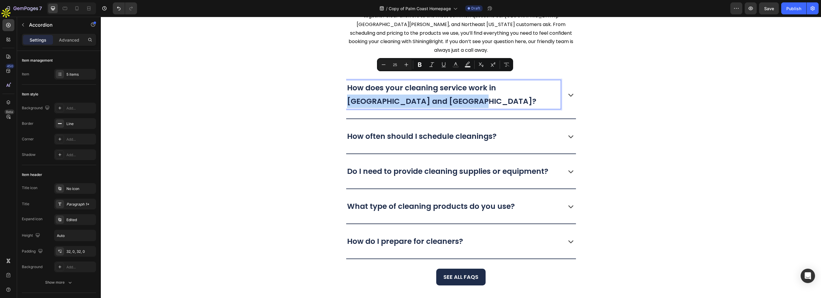
drag, startPoint x: 495, startPoint y: 80, endPoint x: 412, endPoint y: 93, distance: 84.9
click at [412, 93] on p "How does your cleaning service work in Greater Palm Coast and Flagler County?" at bounding box center [453, 94] width 213 height 27
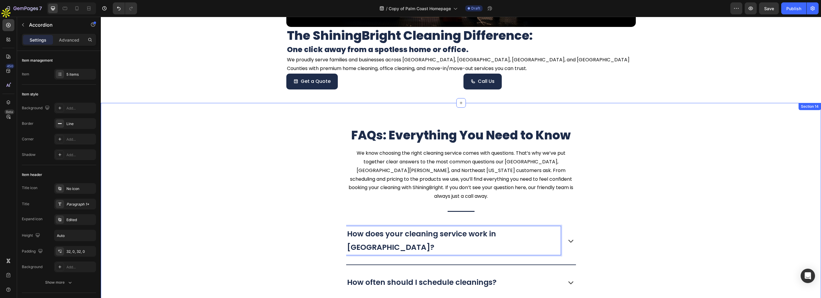
scroll to position [1882, 0]
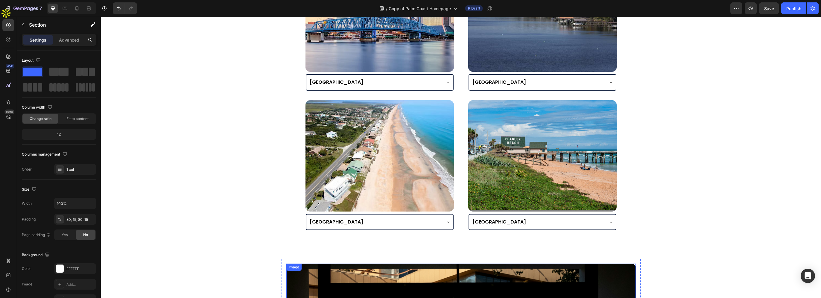
drag, startPoint x: 649, startPoint y: 227, endPoint x: 605, endPoint y: 106, distance: 129.1
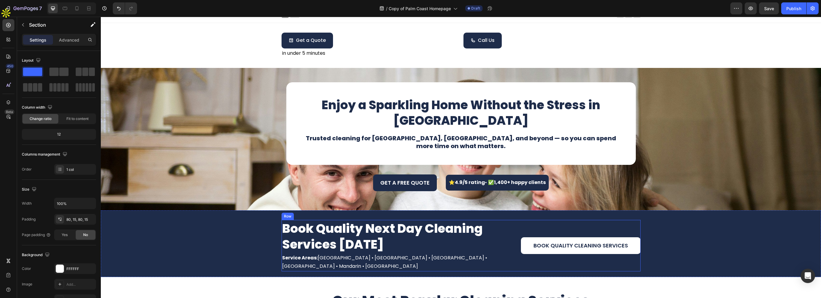
scroll to position [0, 0]
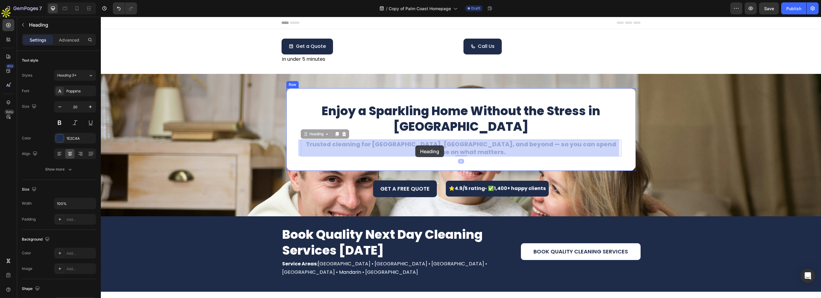
drag, startPoint x: 368, startPoint y: 145, endPoint x: 417, endPoint y: 145, distance: 48.8
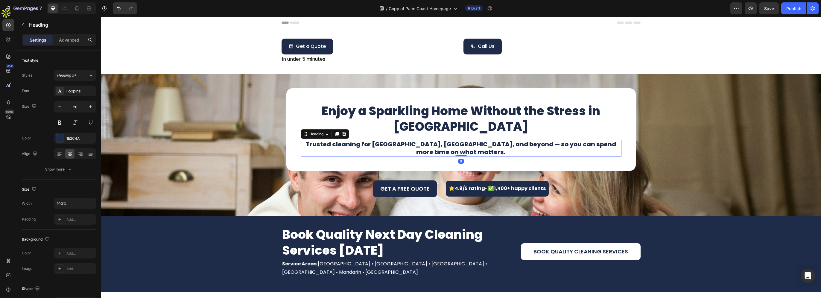
click at [389, 146] on h1 "Trusted cleaning for [GEOGRAPHIC_DATA], [GEOGRAPHIC_DATA], and beyond — so you …" at bounding box center [461, 148] width 321 height 17
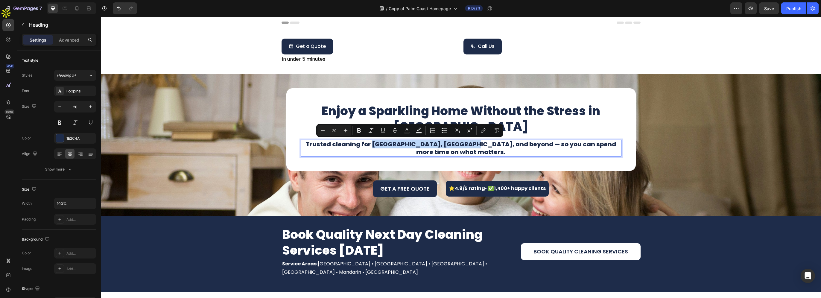
drag, startPoint x: 367, startPoint y: 145, endPoint x: 453, endPoint y: 144, distance: 85.9
click at [453, 144] on p "Trusted cleaning for [GEOGRAPHIC_DATA], [GEOGRAPHIC_DATA], and beyond — so you …" at bounding box center [461, 148] width 320 height 16
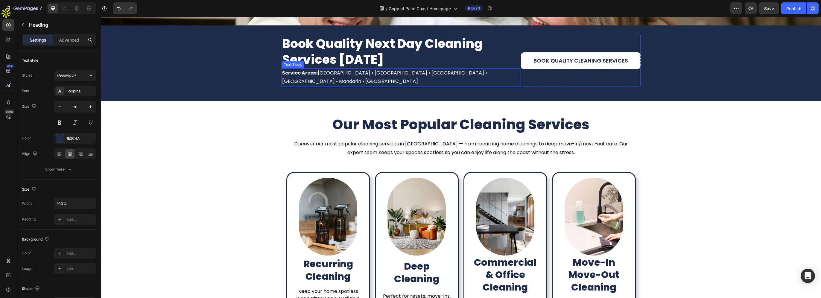
scroll to position [209, 0]
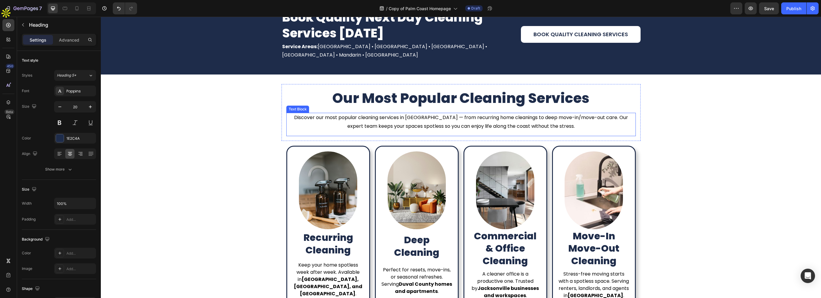
click at [456, 120] on p "Discover our most popular cleaning services in Flagler County — from recurring …" at bounding box center [461, 121] width 348 height 17
click at [470, 118] on p "Discover our most popular cleaning services in Flagler County — from recurring …" at bounding box center [461, 121] width 348 height 17
drag, startPoint x: 433, startPoint y: 109, endPoint x: 473, endPoint y: 112, distance: 39.7
click at [473, 113] on p "Discover our most popular cleaning services in [GEOGRAPHIC_DATA] and [GEOGRAPHI…" at bounding box center [461, 121] width 348 height 17
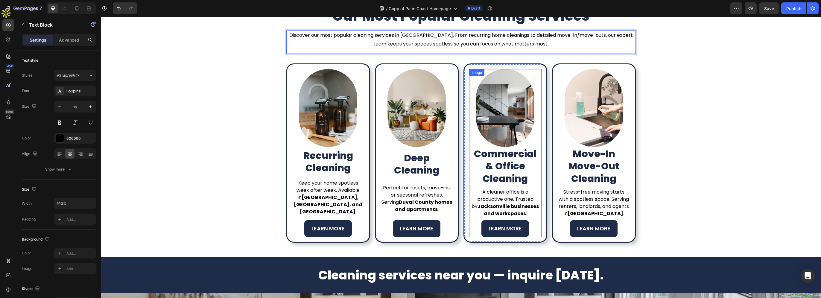
scroll to position [299, 0]
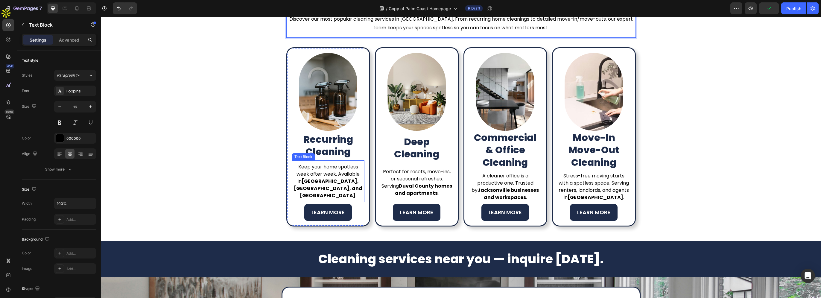
click at [294, 186] on strong "[GEOGRAPHIC_DATA], [GEOGRAPHIC_DATA], and [GEOGRAPHIC_DATA]" at bounding box center [328, 188] width 69 height 21
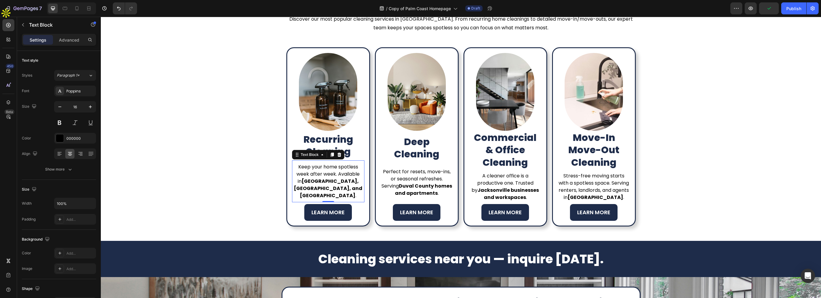
click at [294, 185] on strong "[GEOGRAPHIC_DATA], [GEOGRAPHIC_DATA], and [GEOGRAPHIC_DATA]" at bounding box center [328, 188] width 69 height 21
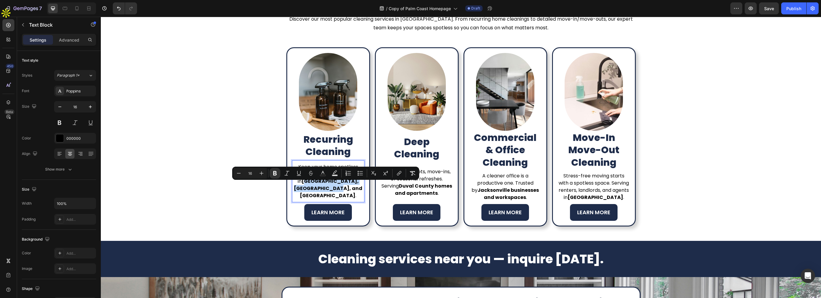
drag, startPoint x: 291, startPoint y: 185, endPoint x: 313, endPoint y: 194, distance: 23.7
click at [313, 194] on strong "[GEOGRAPHIC_DATA], [GEOGRAPHIC_DATA], and [GEOGRAPHIC_DATA]" at bounding box center [328, 188] width 69 height 21
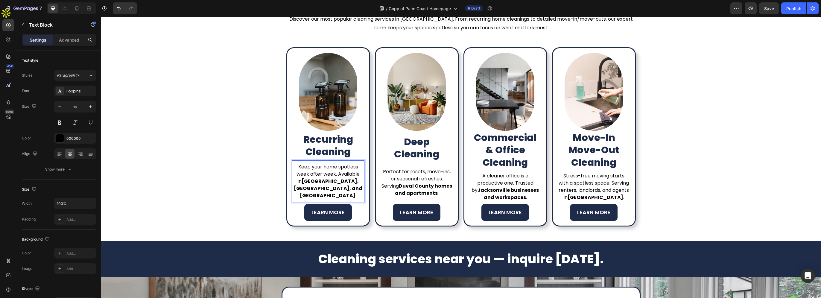
scroll to position [304, 0]
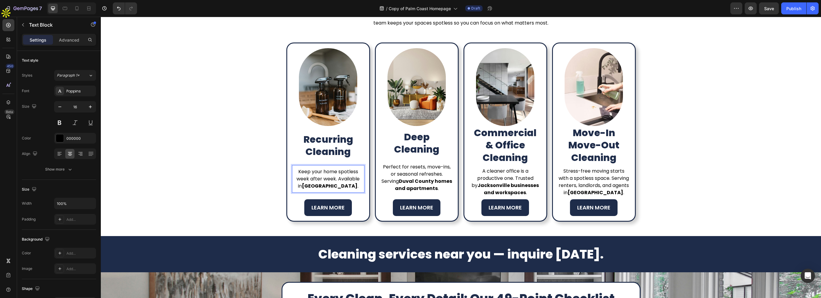
click at [340, 187] on strong "[GEOGRAPHIC_DATA]" at bounding box center [330, 186] width 56 height 7
click at [342, 187] on strong "[GEOGRAPHIC_DATA]" at bounding box center [330, 186] width 56 height 7
click at [486, 187] on strong "Jacksonville businesses and workspaces" at bounding box center [508, 189] width 61 height 14
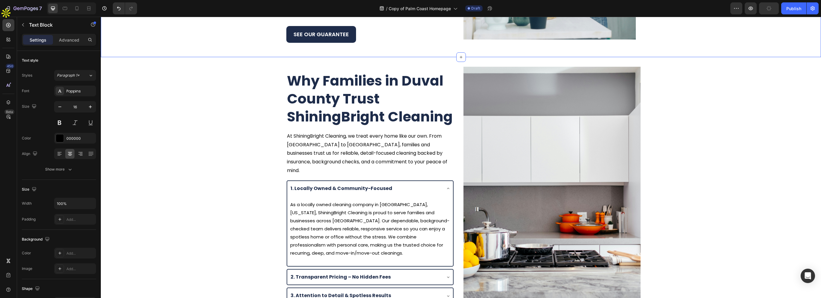
scroll to position [813, 0]
click at [434, 136] on p "At ShiningBright Cleaning, we treat every home like our own. From [GEOGRAPHIC_D…" at bounding box center [370, 153] width 166 height 43
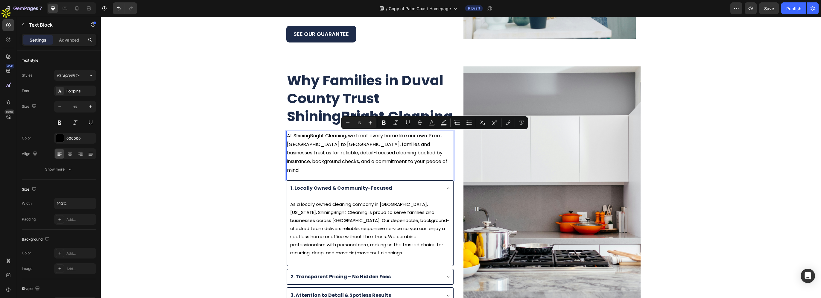
click at [425, 138] on p "At ShiningBright Cleaning, we treat every home like our own. From [GEOGRAPHIC_D…" at bounding box center [370, 153] width 166 height 43
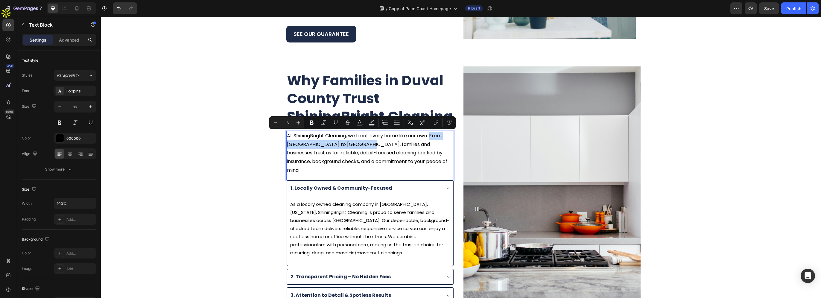
drag, startPoint x: 429, startPoint y: 135, endPoint x: 356, endPoint y: 144, distance: 72.9
click at [356, 144] on p "At ShiningBright Cleaning, we treat every home like our own. From [GEOGRAPHIC_D…" at bounding box center [370, 153] width 166 height 43
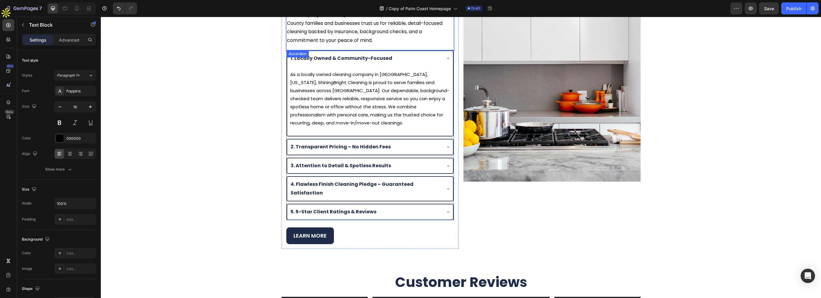
scroll to position [932, 0]
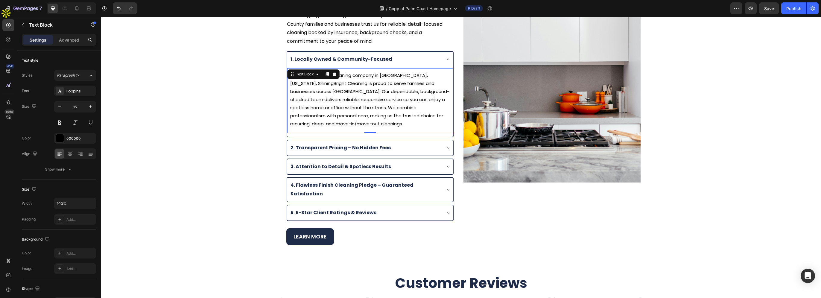
click at [315, 91] on p "As a locally owned cleaning company in Jacksonville, Florida, ShiningBright Cle…" at bounding box center [371, 99] width 162 height 57
drag, startPoint x: 315, startPoint y: 92, endPoint x: 289, endPoint y: 93, distance: 25.8
click at [290, 93] on p "As a locally owned cleaning company in Jacksonville, Florida, ShiningBright Cle…" at bounding box center [371, 99] width 162 height 57
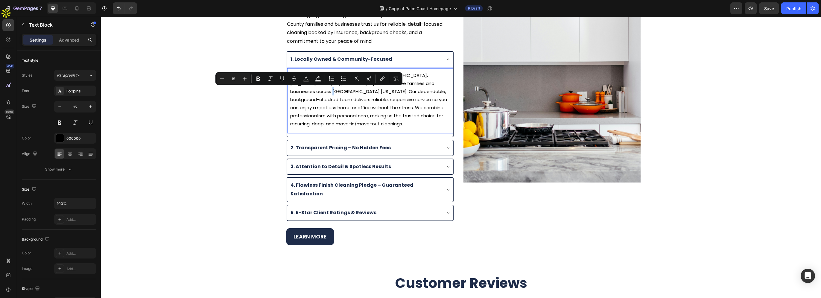
click at [308, 91] on p "As a locally owned cleaning company in Jacksonville, Florida, ShiningBright Cle…" at bounding box center [371, 99] width 162 height 57
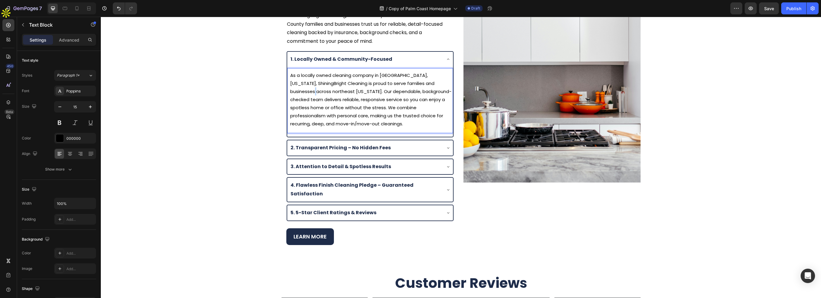
click at [290, 92] on p "As a locally owned cleaning company in Jacksonville, Florida, ShiningBright Cle…" at bounding box center [371, 99] width 162 height 57
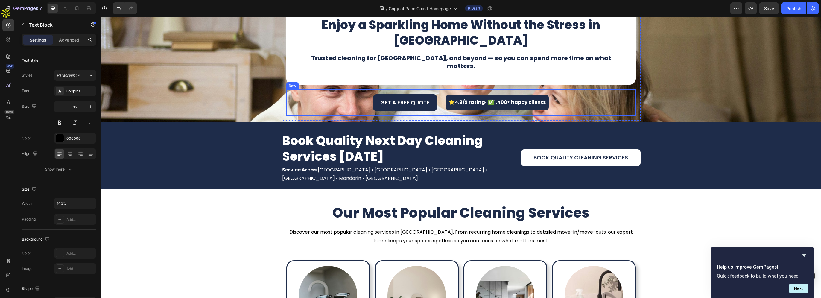
scroll to position [0, 0]
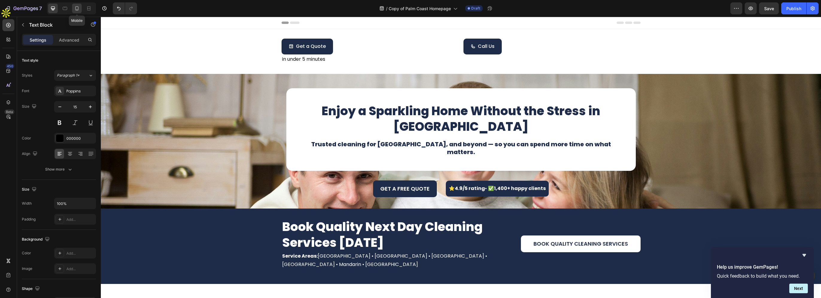
click at [81, 10] on div at bounding box center [77, 9] width 10 height 10
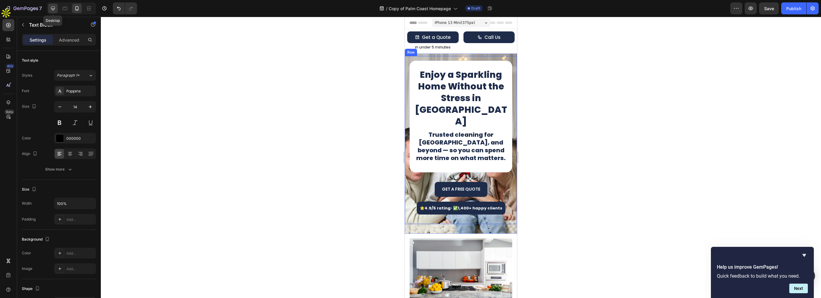
click at [54, 10] on icon at bounding box center [53, 8] width 6 height 6
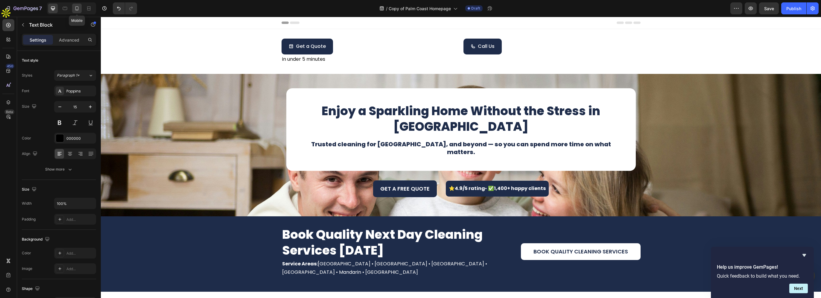
click at [79, 8] on icon at bounding box center [77, 8] width 6 height 6
type input "14"
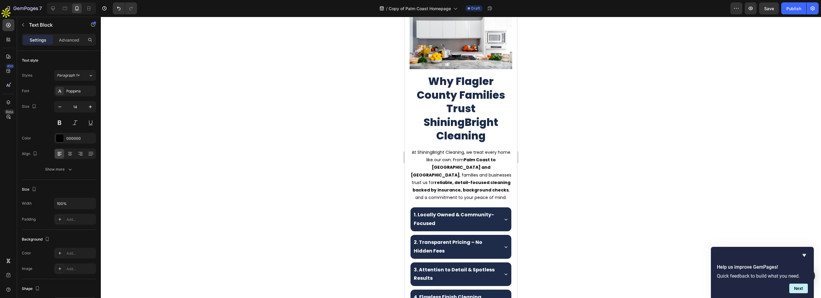
scroll to position [239, 0]
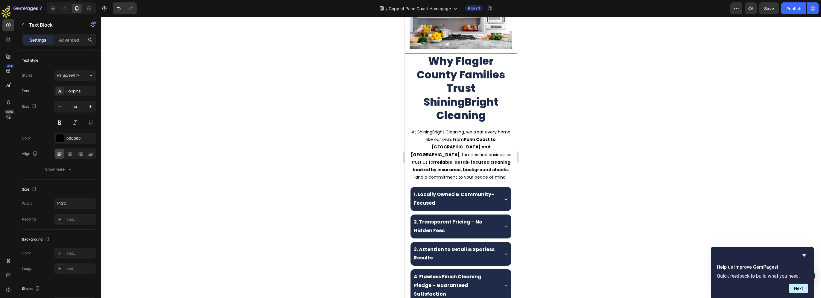
click at [476, 98] on h2 "Why Flagler County Families Trust ShiningBright Cleaning" at bounding box center [461, 88] width 103 height 69
click at [487, 97] on h2 "Why Flagler County Families Trust ShiningBright Cleaning" at bounding box center [461, 88] width 103 height 69
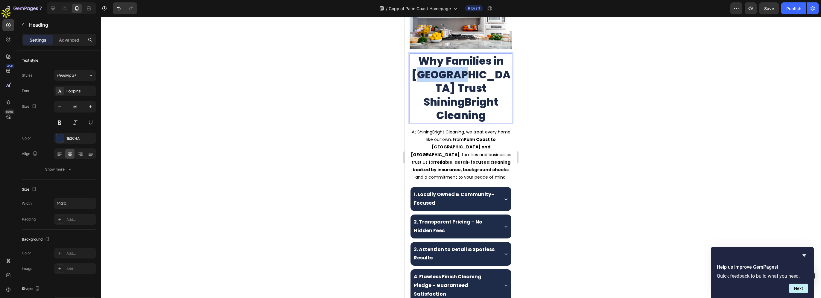
drag, startPoint x: 427, startPoint y: 73, endPoint x: 487, endPoint y: 73, distance: 59.2
click at [487, 73] on p "Why Families in [GEOGRAPHIC_DATA] Trust ShiningBright Cleaning" at bounding box center [460, 88] width 101 height 68
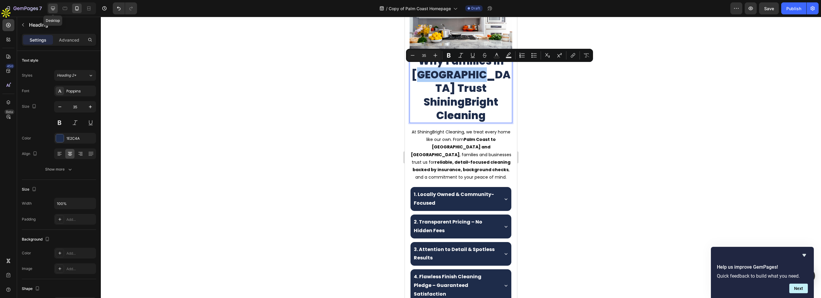
click at [56, 7] on div at bounding box center [53, 9] width 10 height 10
type input "46"
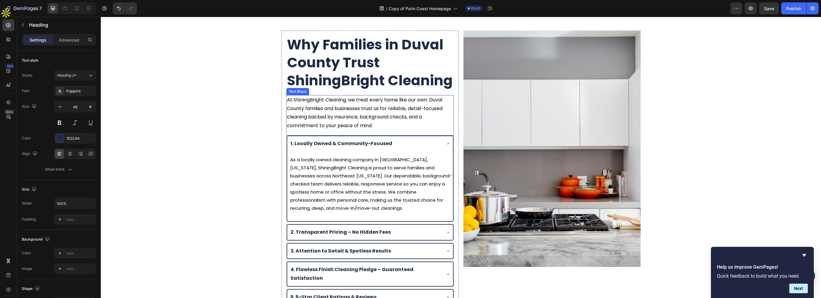
scroll to position [937, 0]
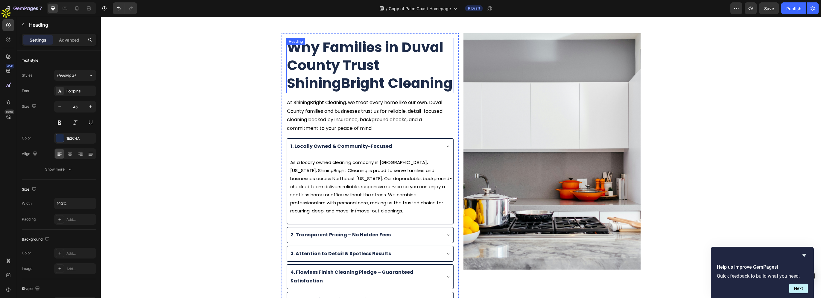
click at [397, 83] on h2 "Why Families in Duval County Trust ShiningBright Cleaning" at bounding box center [370, 65] width 168 height 55
click at [410, 77] on h2 "Why Families in Duval County Trust ShiningBright Cleaning" at bounding box center [370, 65] width 168 height 55
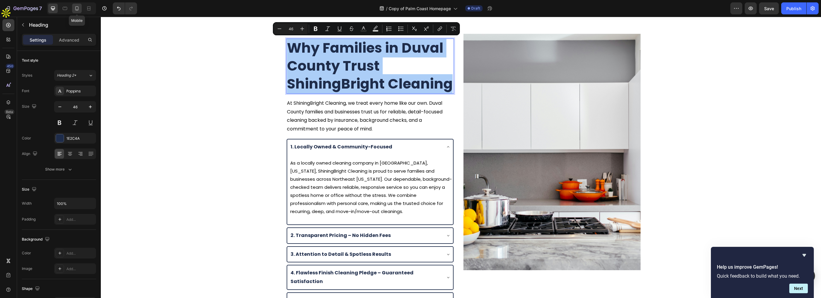
click at [77, 10] on icon at bounding box center [76, 9] width 1 height 1
type input "41"
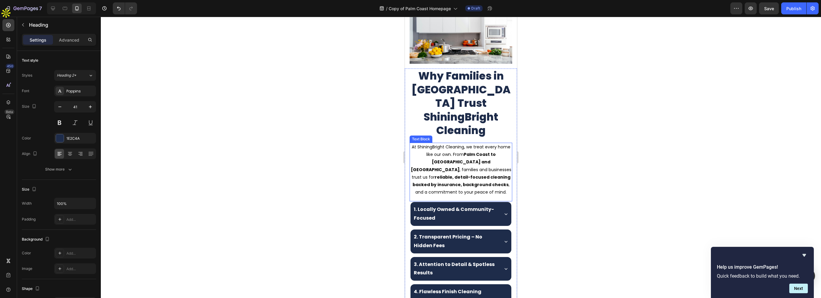
scroll to position [130, 0]
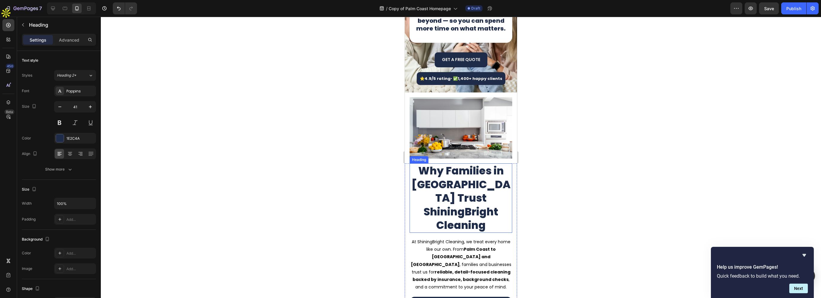
click at [467, 186] on h2 "Why Families in [GEOGRAPHIC_DATA] Trust ShiningBright Cleaning" at bounding box center [461, 197] width 103 height 69
click at [479, 184] on h2 "Why Families in [GEOGRAPHIC_DATA] Trust ShiningBright Cleaning" at bounding box center [461, 197] width 103 height 69
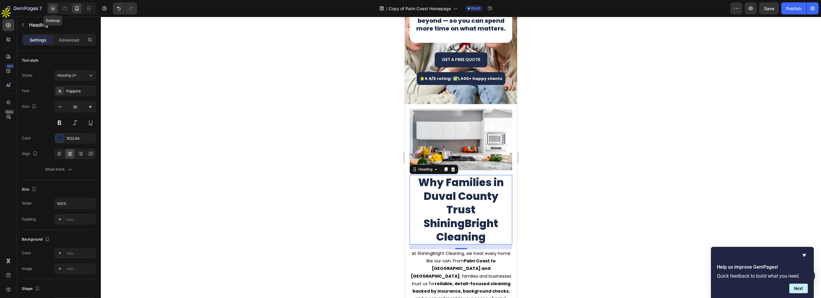
click at [52, 9] on icon at bounding box center [53, 9] width 4 height 4
type input "46"
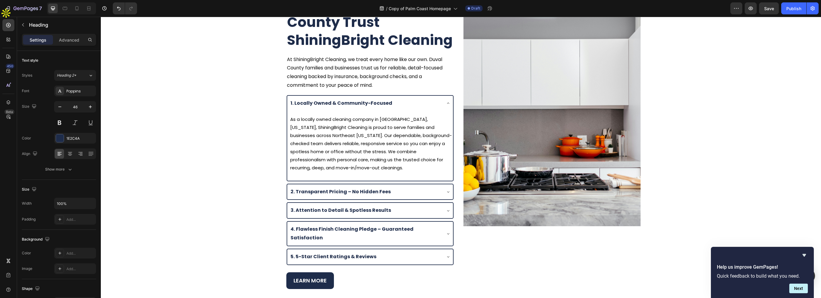
scroll to position [875, 0]
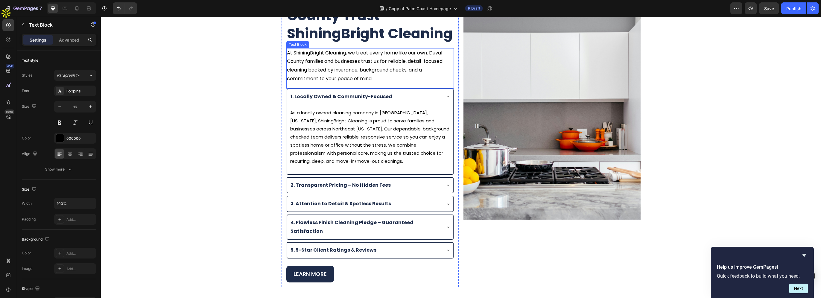
click at [379, 80] on p "At ShiningBright Cleaning, we treat every home like our own. Duval County famil…" at bounding box center [370, 66] width 166 height 34
click at [390, 74] on p "At ShiningBright Cleaning, we treat every home like our own. Duval County famil…" at bounding box center [370, 66] width 166 height 34
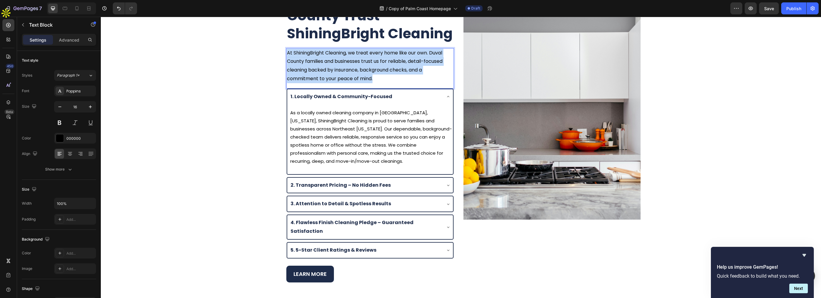
copy p "At ShiningBright Cleaning, we treat every home like our own. Duval County famil…"
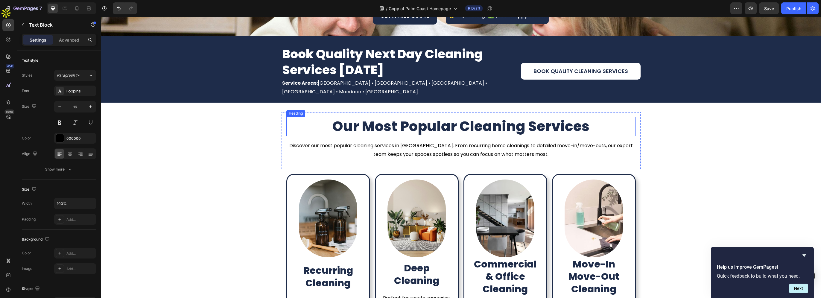
scroll to position [97, 0]
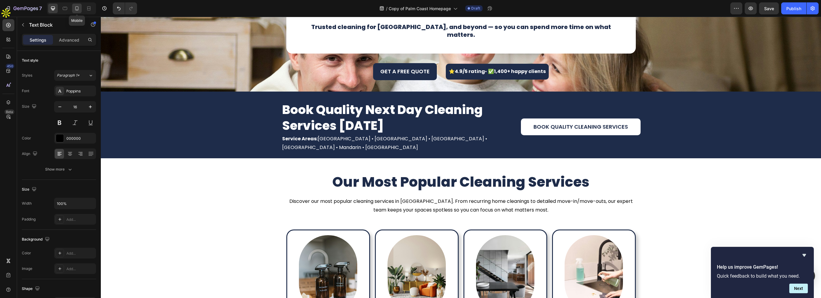
click at [77, 8] on icon at bounding box center [77, 8] width 6 height 6
type input "14"
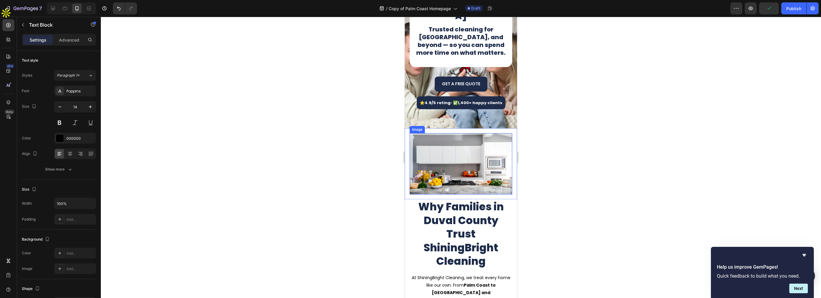
scroll to position [208, 0]
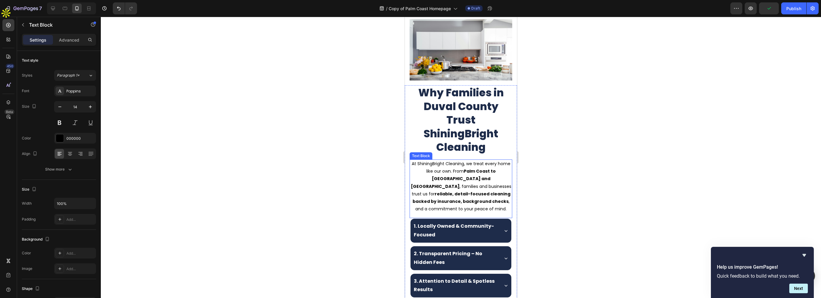
click at [487, 191] on strong "reliable, detail-focused cleaning backed by insurance, background checks" at bounding box center [462, 197] width 98 height 13
click at [487, 180] on p "At ShiningBright Cleaning, we treat every home like our own. From Palm Coast to…" at bounding box center [460, 186] width 101 height 53
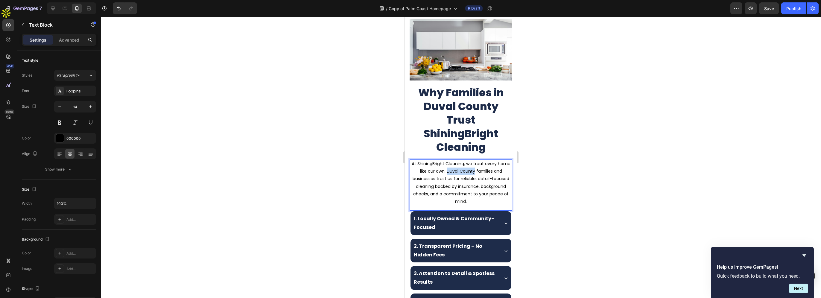
drag, startPoint x: 451, startPoint y: 167, endPoint x: 479, endPoint y: 168, distance: 27.8
click at [479, 168] on p "At ShiningBright Cleaning, we treat every home like our own. Duval County famil…" at bounding box center [460, 182] width 101 height 45
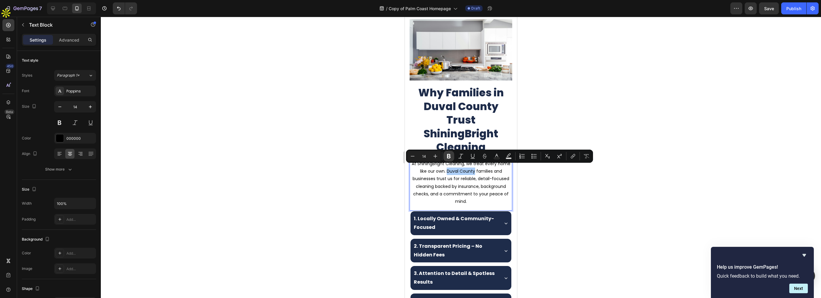
click at [449, 157] on icon "Editor contextual toolbar" at bounding box center [449, 156] width 6 height 6
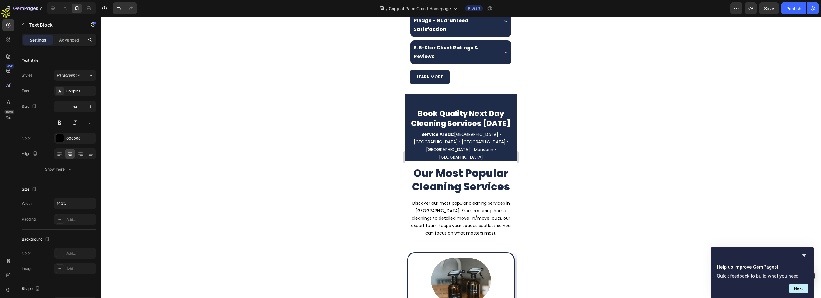
scroll to position [507, 0]
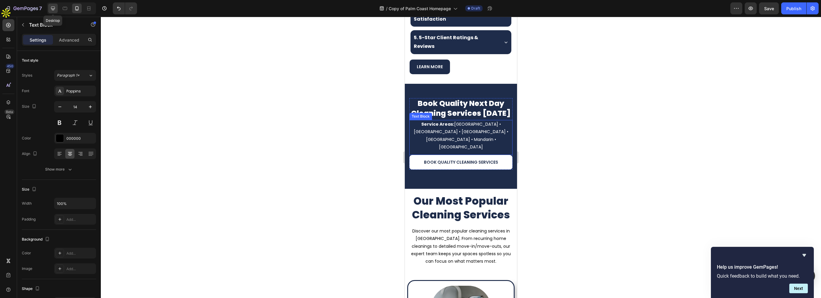
click at [54, 9] on icon at bounding box center [53, 9] width 4 height 4
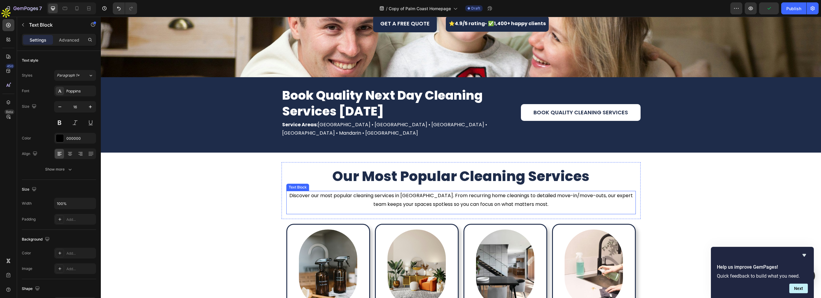
scroll to position [142, 0]
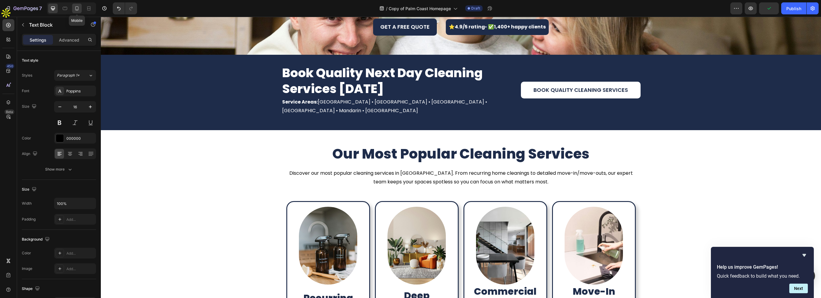
click at [77, 10] on icon at bounding box center [76, 9] width 1 height 1
type input "14"
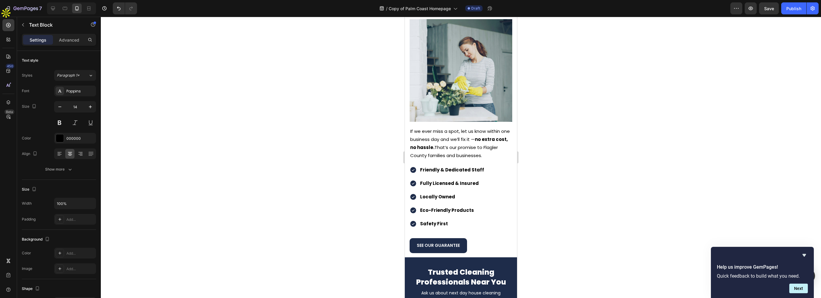
scroll to position [1464, 0]
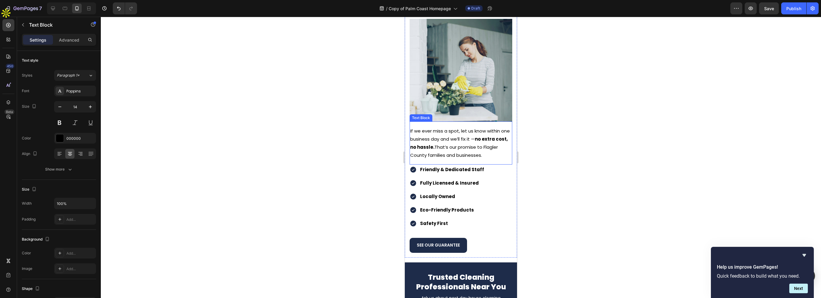
click at [421, 150] on p "If we ever miss a spot, let us know within one business day and we’ll fix it — …" at bounding box center [460, 143] width 101 height 32
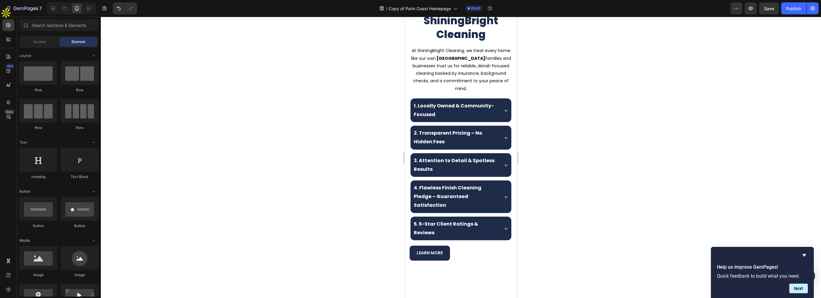
scroll to position [0, 0]
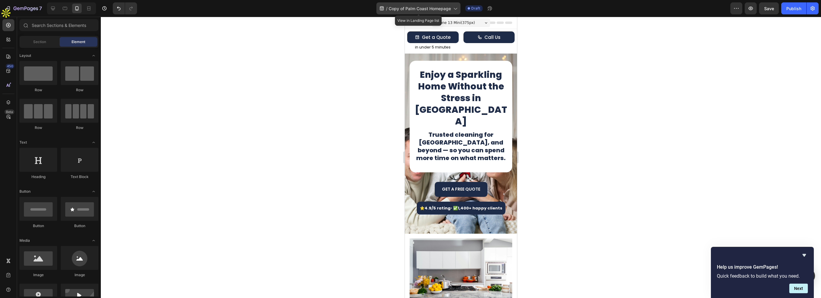
click at [451, 8] on span "Copy of Palm Coast Homepage" at bounding box center [420, 8] width 62 height 6
click at [558, 66] on div at bounding box center [461, 157] width 720 height 281
click at [730, 6] on div "/ Copy of Palm Coast Homepage Draft" at bounding box center [436, 8] width 589 height 12
click at [733, 7] on button "button" at bounding box center [736, 8] width 12 height 12
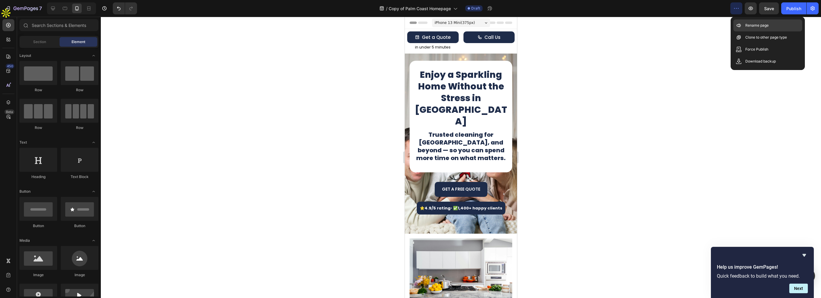
click at [737, 24] on icon at bounding box center [739, 25] width 6 height 6
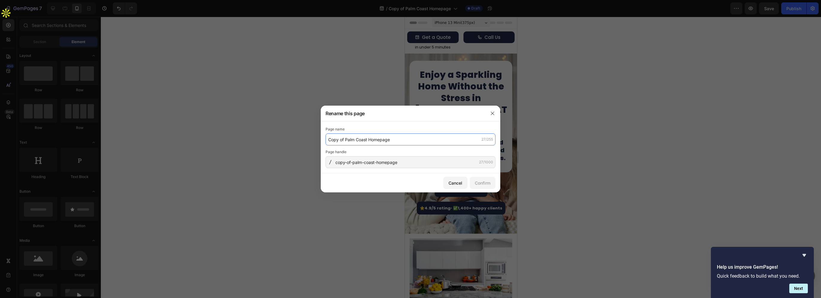
click at [367, 139] on input "Copy of Palm Coast Homepage" at bounding box center [411, 139] width 170 height 12
drag, startPoint x: 367, startPoint y: 139, endPoint x: 325, endPoint y: 139, distance: 42.2
click at [325, 139] on div "Page name Copy of Palm Coast Homepage 27/255 Page handle copy-of-palm-coast-hom…" at bounding box center [411, 147] width 180 height 52
type input "Duval County Homepage"
click at [362, 163] on input "copy-of-palm-coast-homepage" at bounding box center [411, 162] width 170 height 12
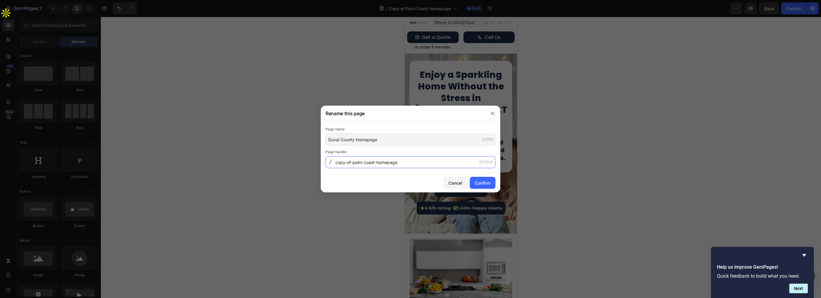
click at [370, 163] on input "copy-of-palm-coast-homepage" at bounding box center [411, 162] width 170 height 12
drag, startPoint x: 375, startPoint y: 163, endPoint x: 337, endPoint y: 162, distance: 38.0
click at [337, 162] on input "copy-of-palm-coast-homepage" at bounding box center [411, 162] width 170 height 12
type input "duval-county"
click at [487, 180] on div "Confirm" at bounding box center [483, 183] width 16 height 6
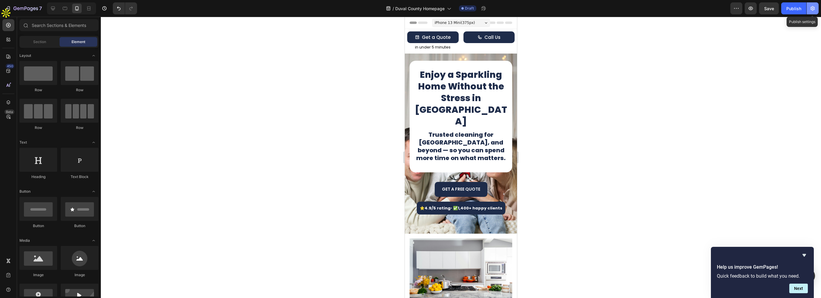
click at [811, 12] on button "button" at bounding box center [813, 8] width 12 height 12
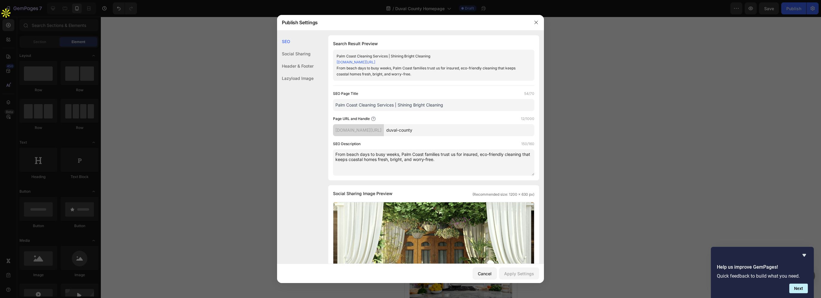
click at [598, 144] on div at bounding box center [410, 149] width 821 height 298
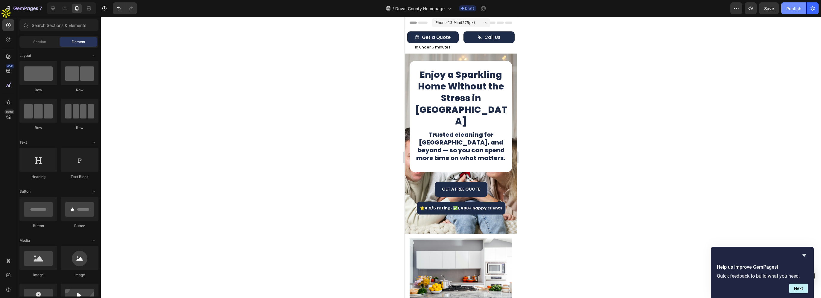
click at [792, 11] on div "Publish" at bounding box center [793, 8] width 15 height 6
